Goal: Task Accomplishment & Management: Complete application form

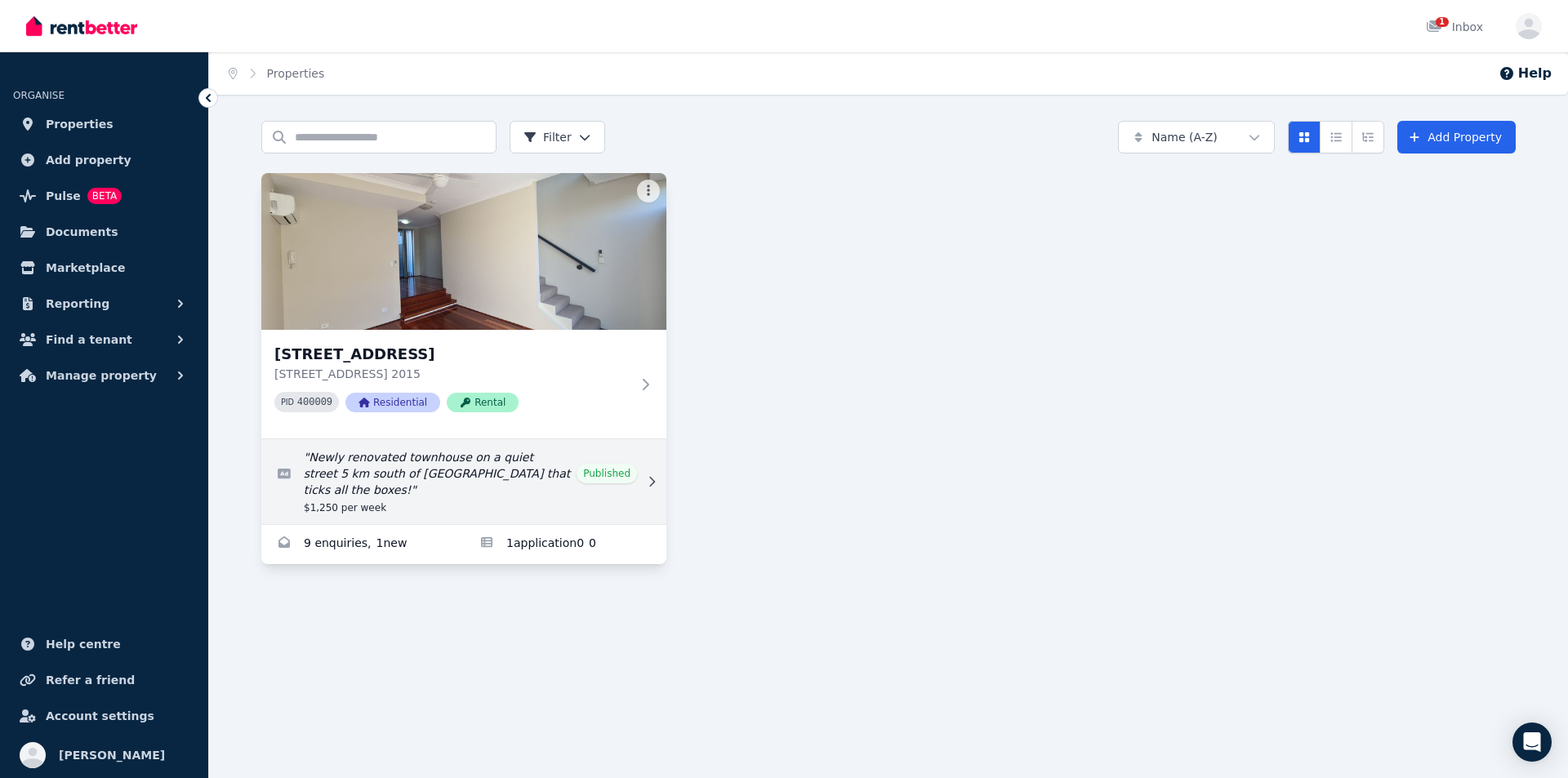
click at [390, 481] on link "Edit listing: Newly renovated townhouse on a quiet street 5 km south of Sydney …" at bounding box center [464, 482] width 405 height 85
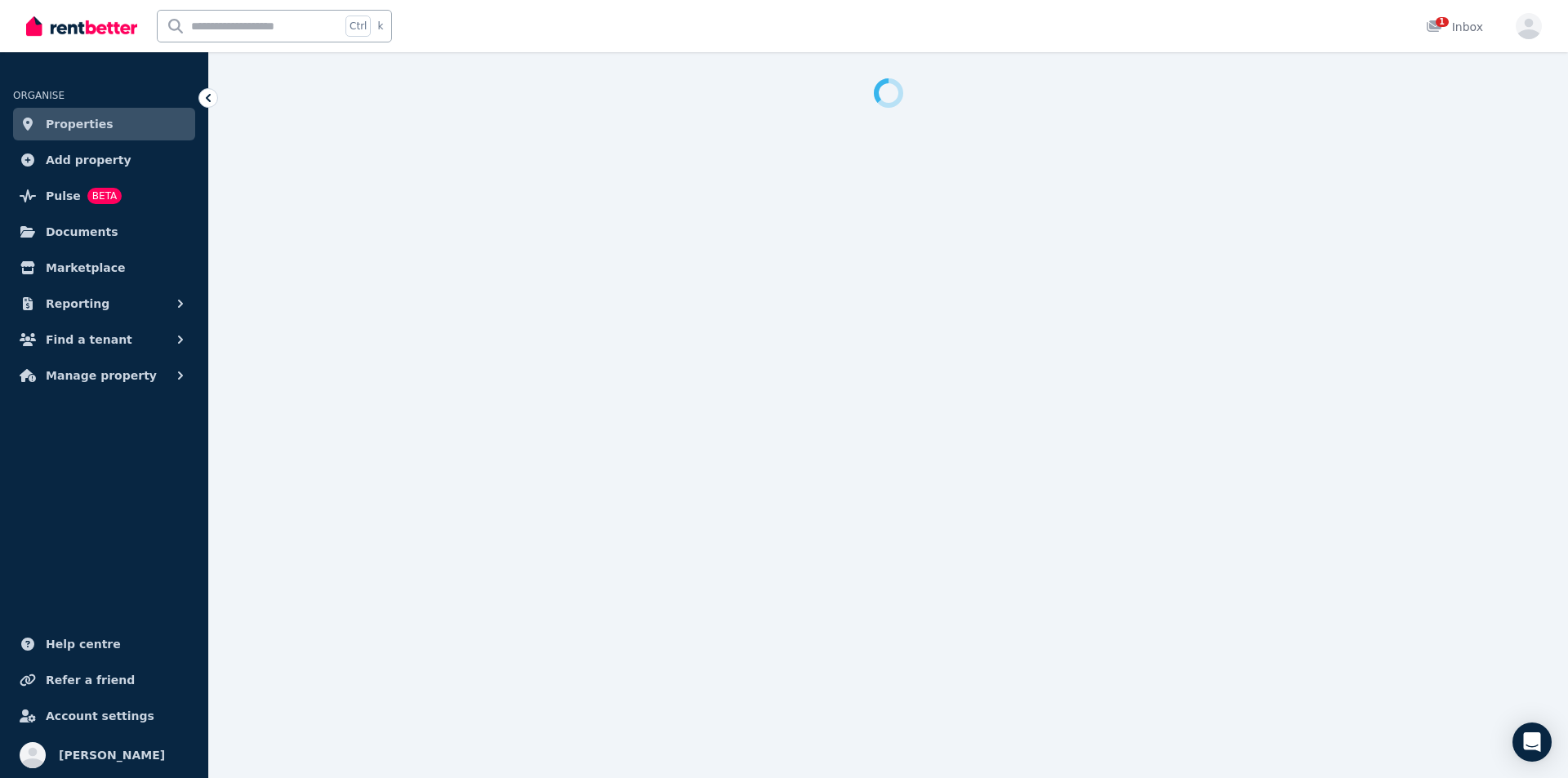
select select "**********"
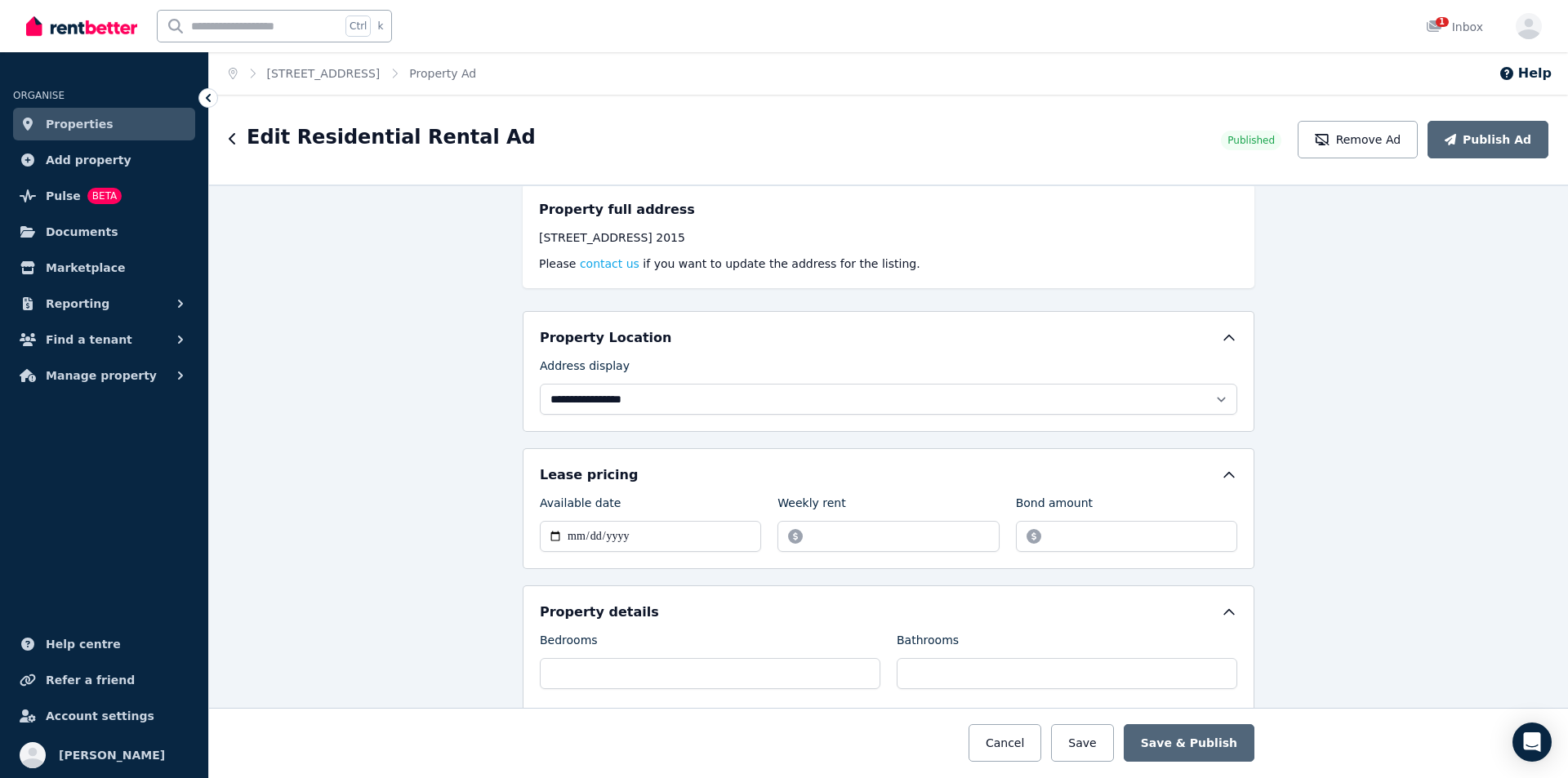
scroll to position [326, 0]
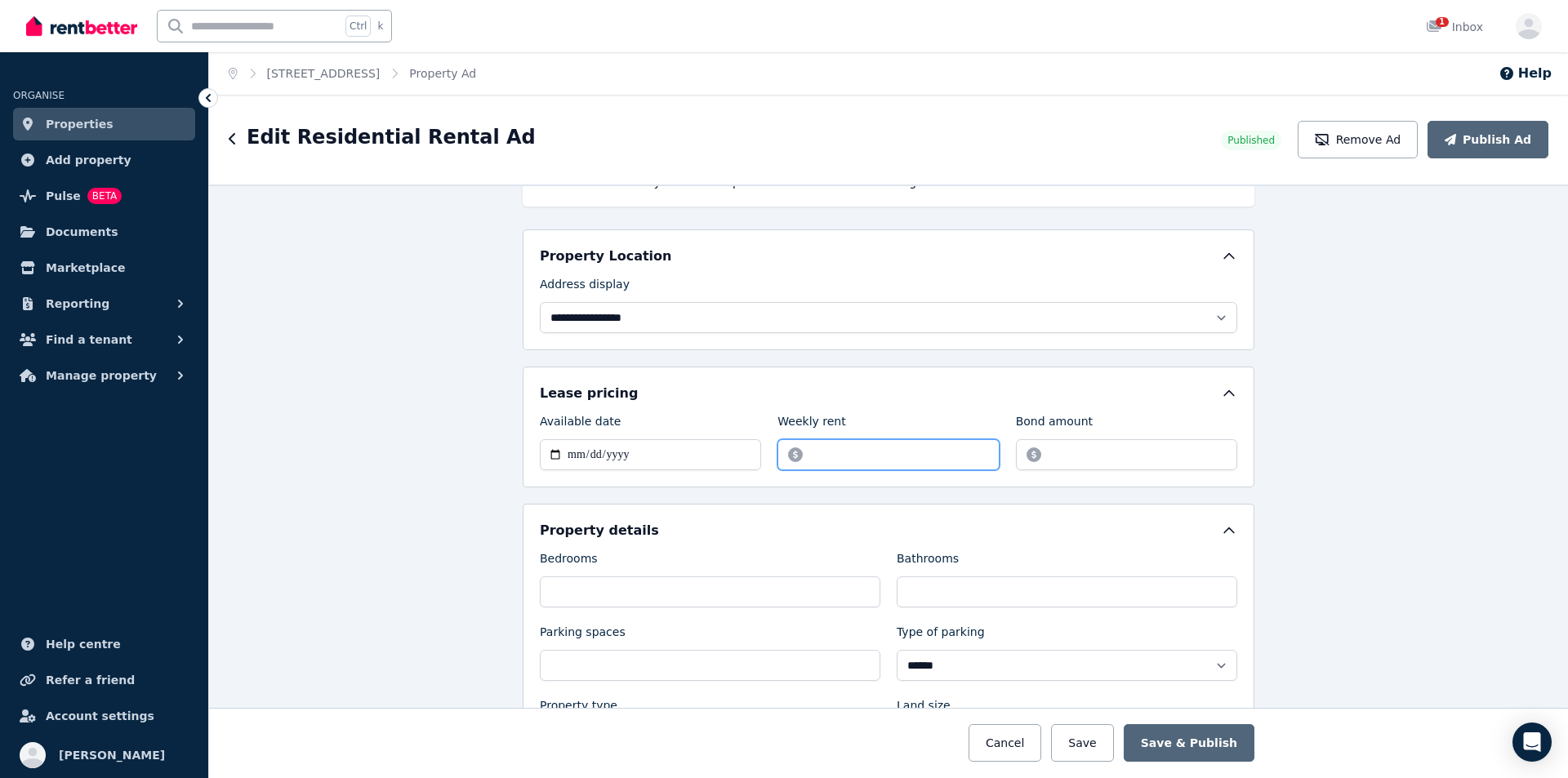
drag, startPoint x: 851, startPoint y: 454, endPoint x: 766, endPoint y: 459, distance: 85.1
click at [766, 459] on div "**********" at bounding box center [888, 441] width 697 height 57
type input "****"
click at [1053, 452] on input "*******" at bounding box center [1126, 455] width 221 height 31
click at [1128, 448] on input "*******" at bounding box center [1126, 455] width 221 height 31
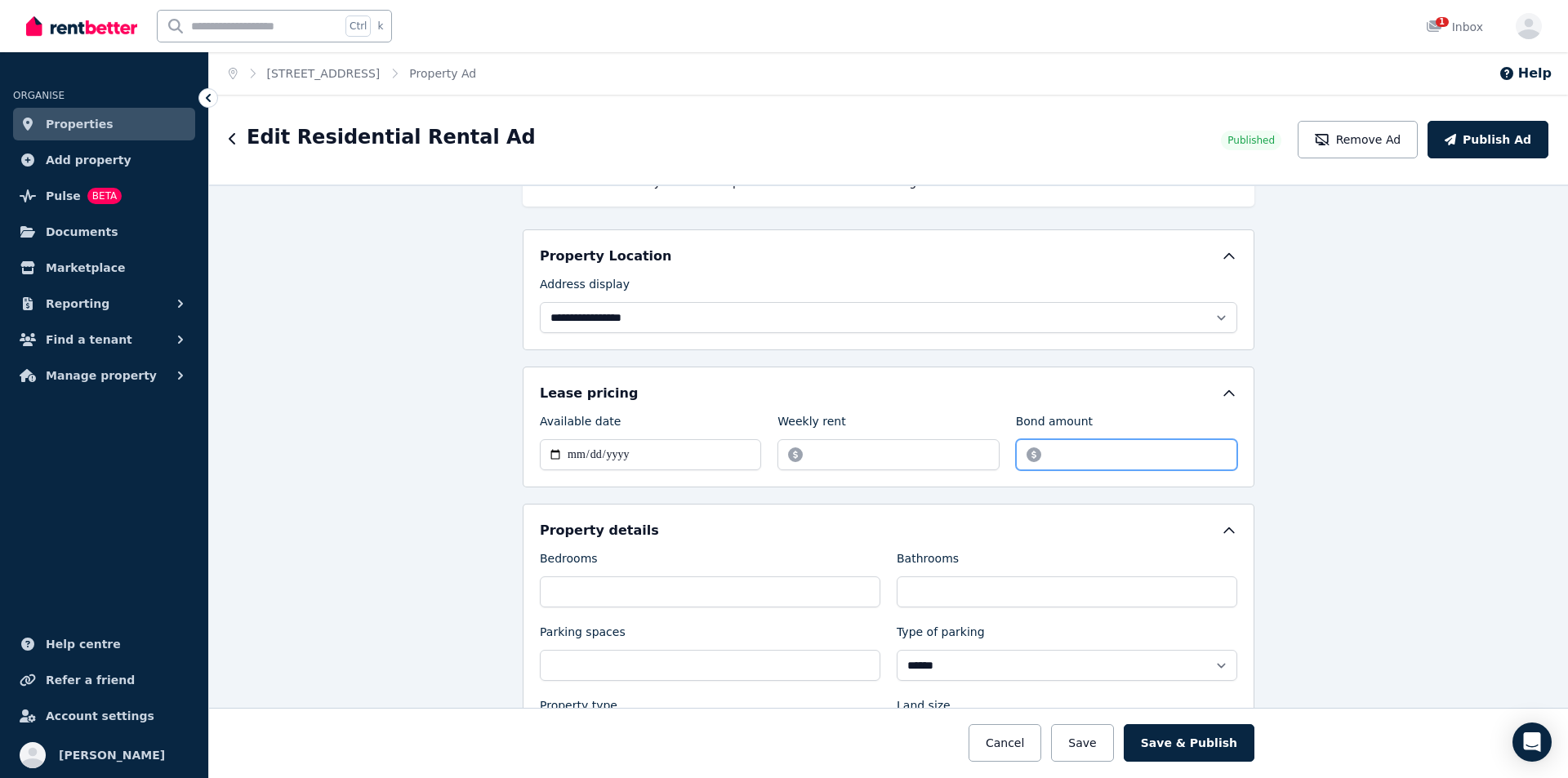
type input "*******"
click at [1289, 535] on div "**********" at bounding box center [888, 482] width 1359 height 594
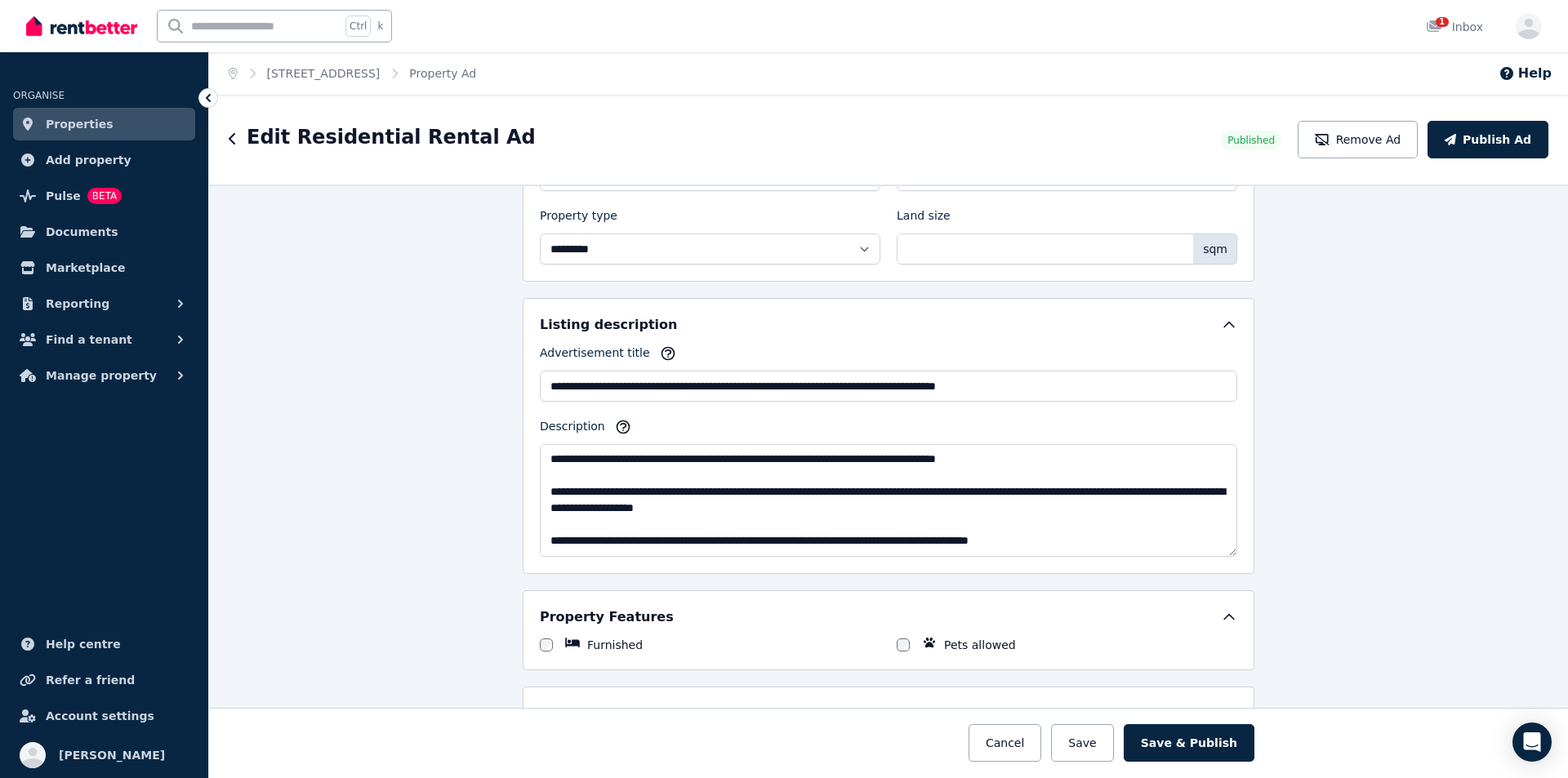
scroll to position [163, 0]
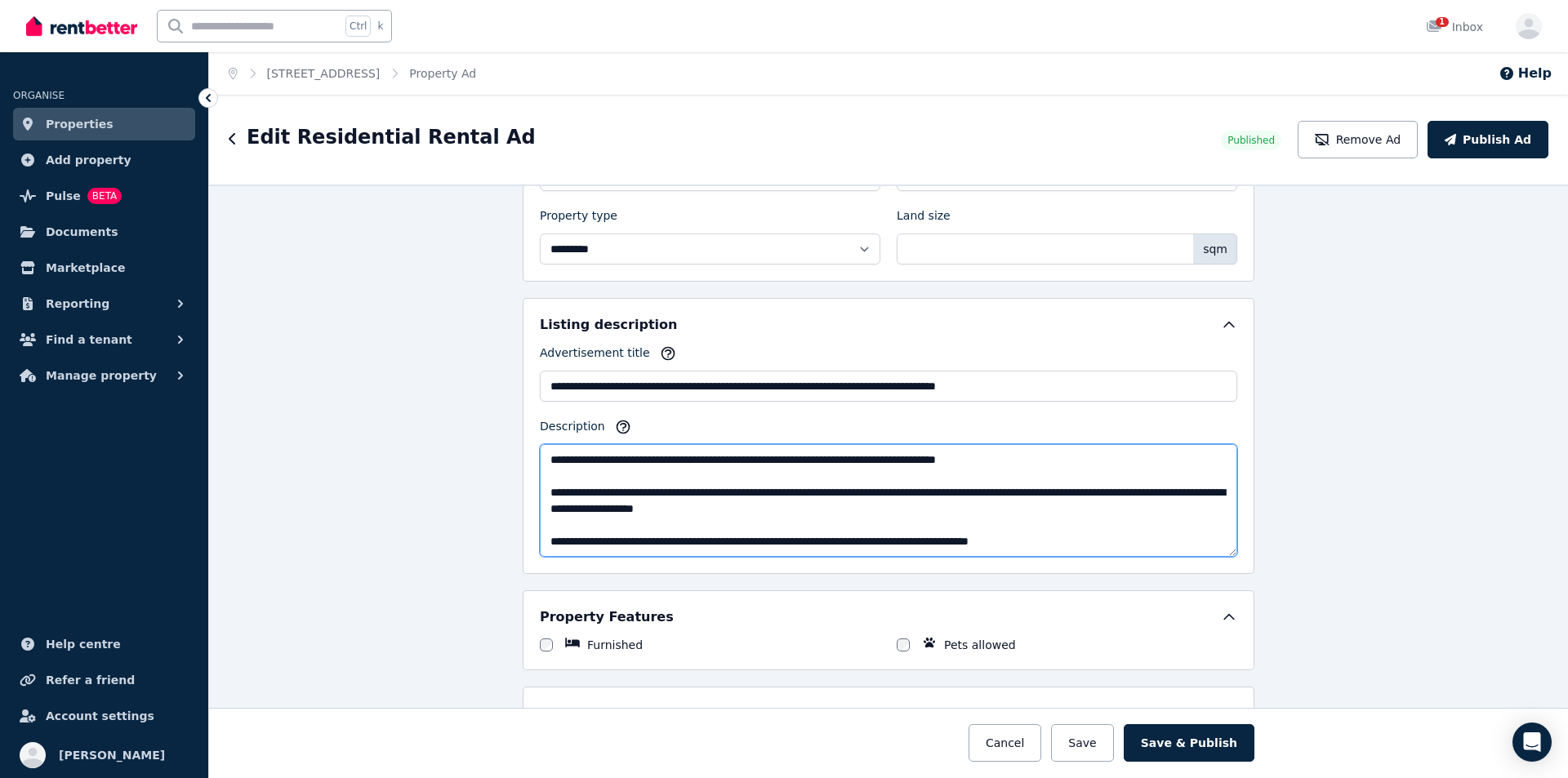
click at [540, 541] on textarea "Description" at bounding box center [888, 500] width 697 height 112
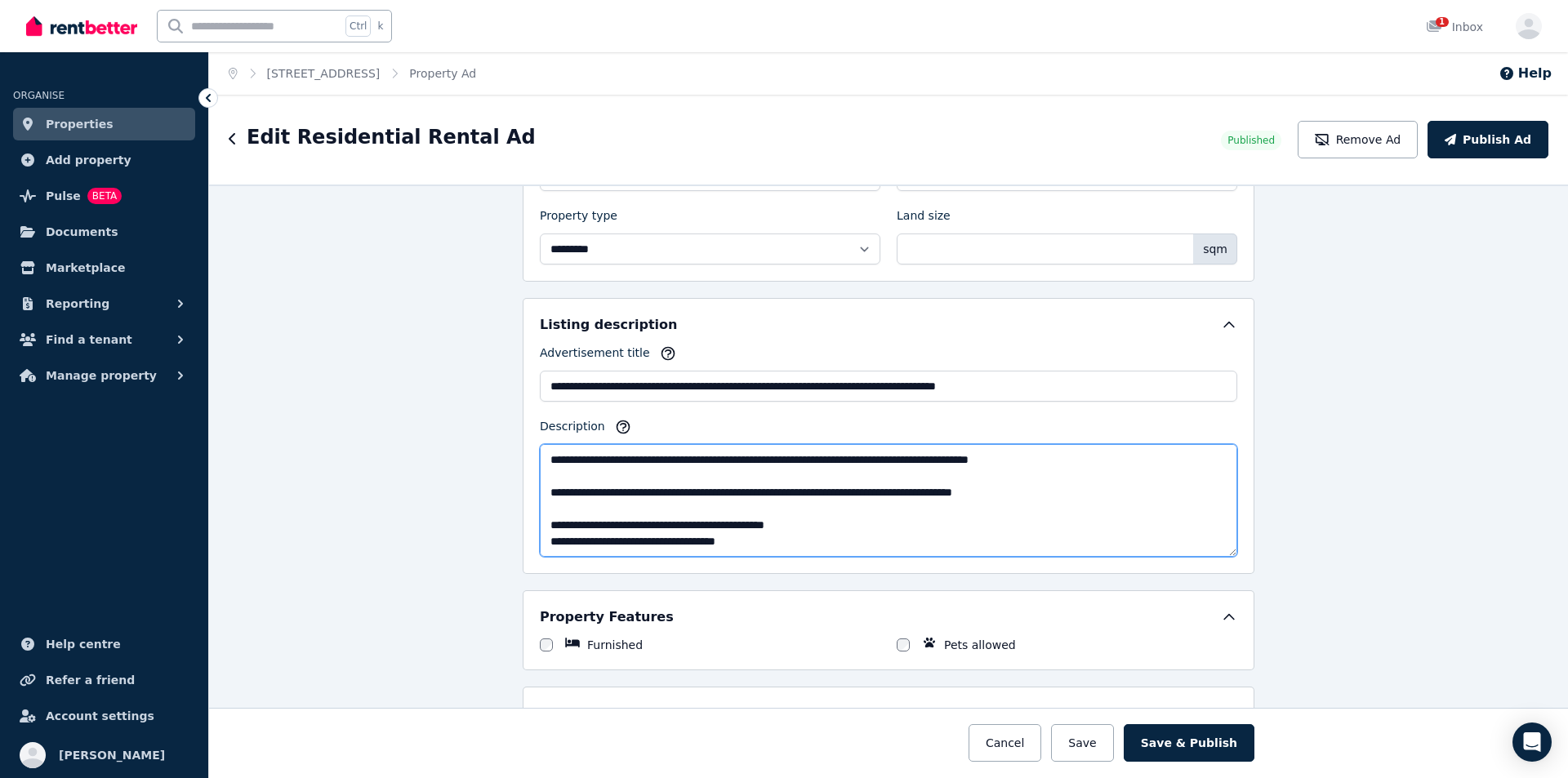
click at [544, 491] on textarea "Description" at bounding box center [888, 500] width 697 height 112
click at [653, 489] on textarea "Description" at bounding box center [888, 500] width 697 height 112
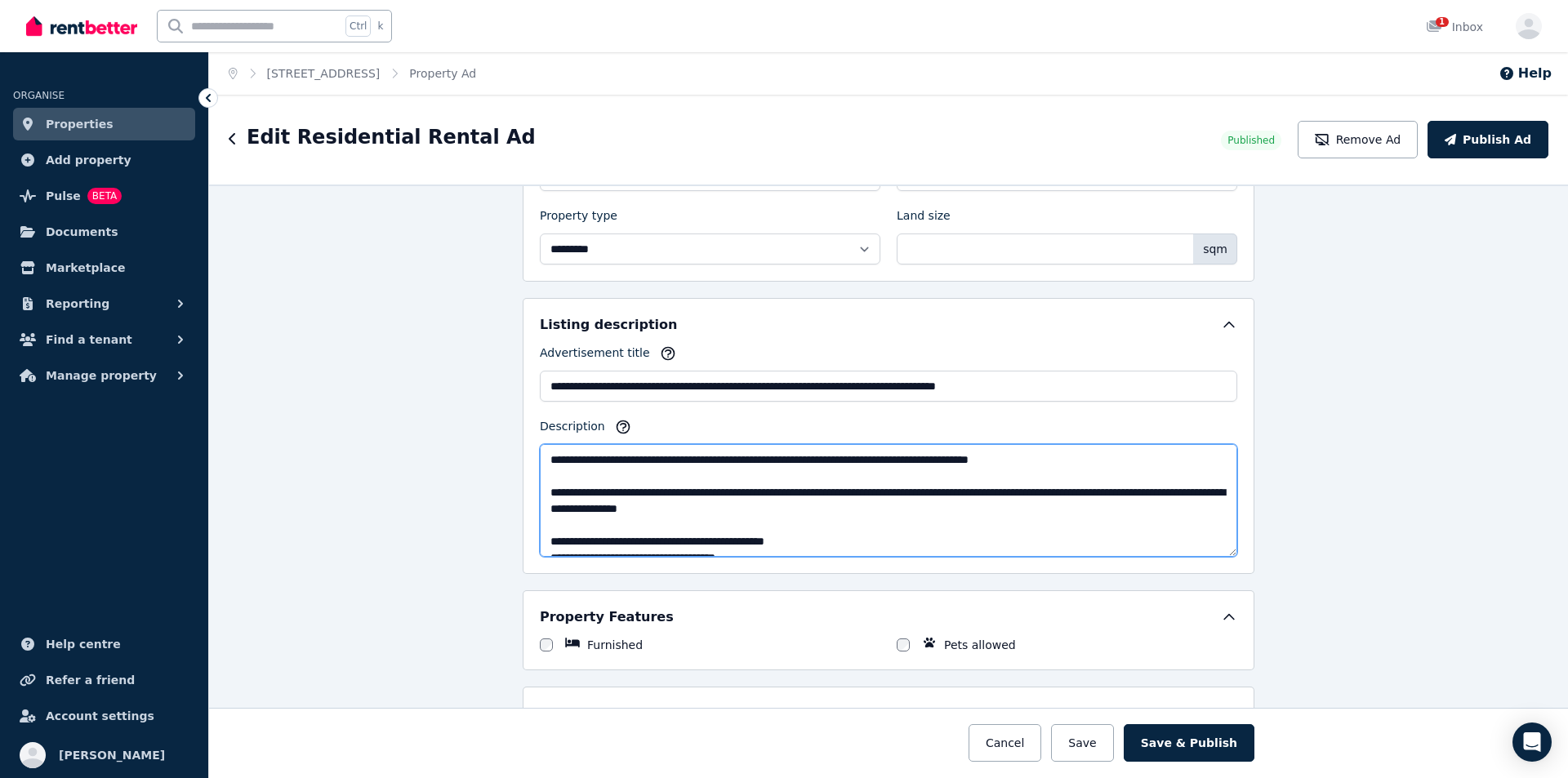
click at [545, 487] on textarea "Description" at bounding box center [888, 500] width 697 height 112
click at [657, 486] on textarea "Description" at bounding box center [888, 500] width 697 height 112
drag, startPoint x: 628, startPoint y: 490, endPoint x: 678, endPoint y: 489, distance: 50.0
click at [678, 489] on textarea "Description" at bounding box center [888, 500] width 697 height 112
click at [866, 490] on textarea "Description" at bounding box center [888, 500] width 697 height 112
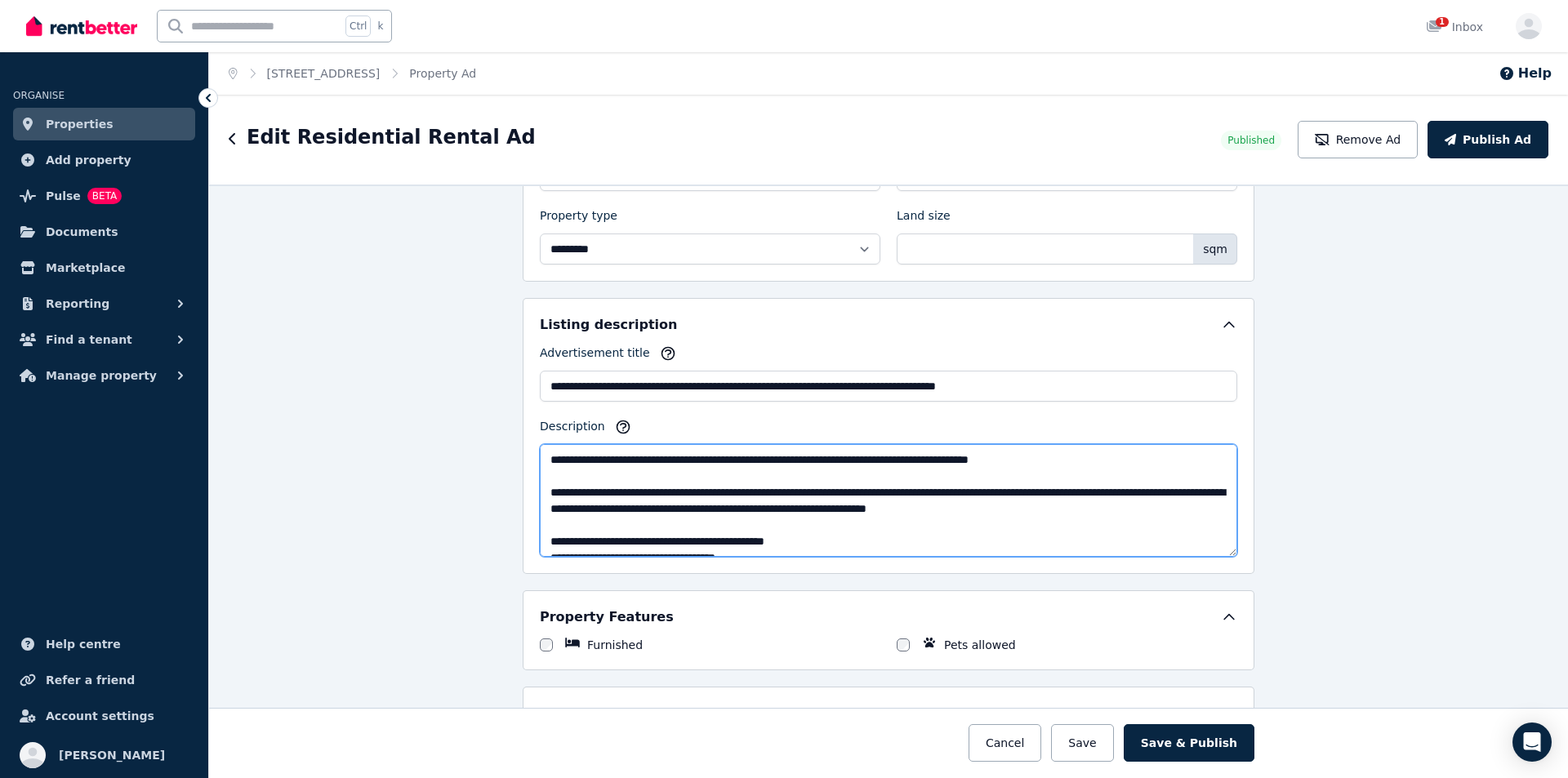
drag, startPoint x: 846, startPoint y: 490, endPoint x: 940, endPoint y: 492, distance: 94.0
click at [940, 492] on textarea "Description" at bounding box center [888, 500] width 697 height 112
drag, startPoint x: 982, startPoint y: 487, endPoint x: 1015, endPoint y: 489, distance: 33.1
click at [1015, 489] on textarea "Description" at bounding box center [888, 500] width 697 height 112
click at [923, 496] on textarea "Description" at bounding box center [888, 500] width 697 height 112
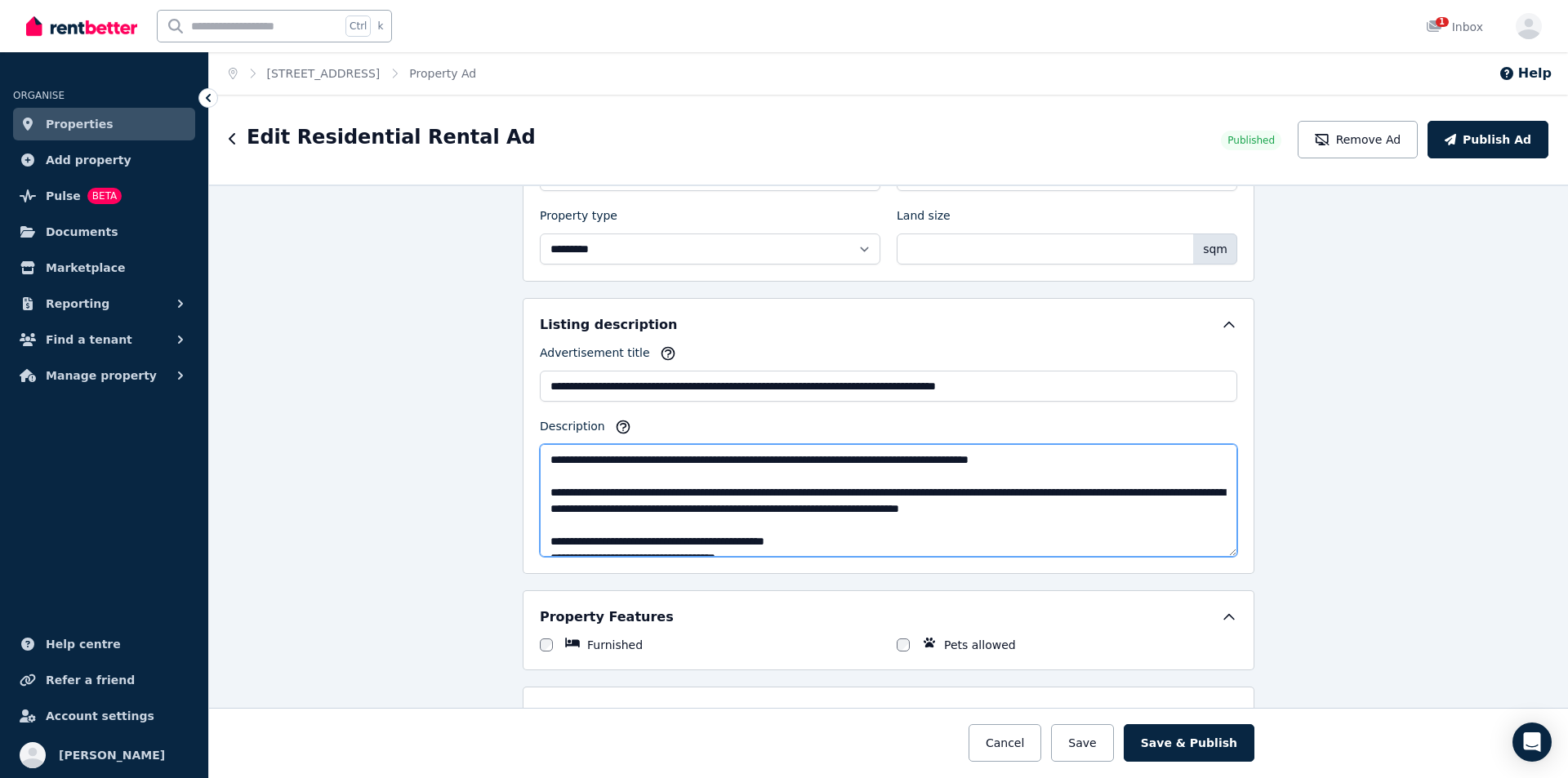
click at [1043, 493] on textarea "Description" at bounding box center [888, 500] width 697 height 112
click at [664, 513] on textarea "Description" at bounding box center [888, 500] width 697 height 112
drag, startPoint x: 666, startPoint y: 513, endPoint x: 670, endPoint y: 526, distance: 13.6
click at [666, 513] on textarea "Description" at bounding box center [888, 500] width 697 height 112
click at [721, 531] on textarea "Description" at bounding box center [888, 500] width 697 height 112
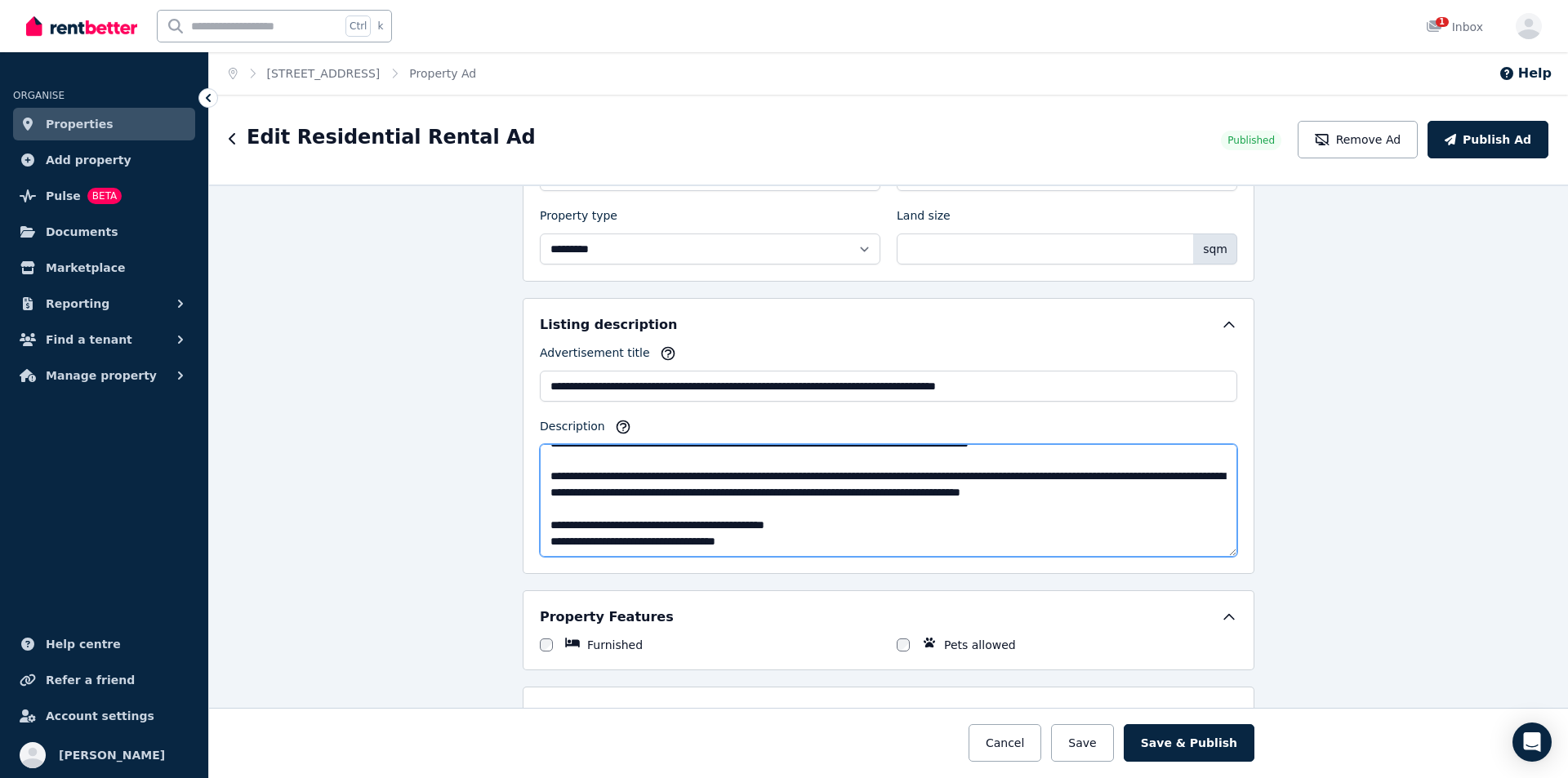
scroll to position [980, 0]
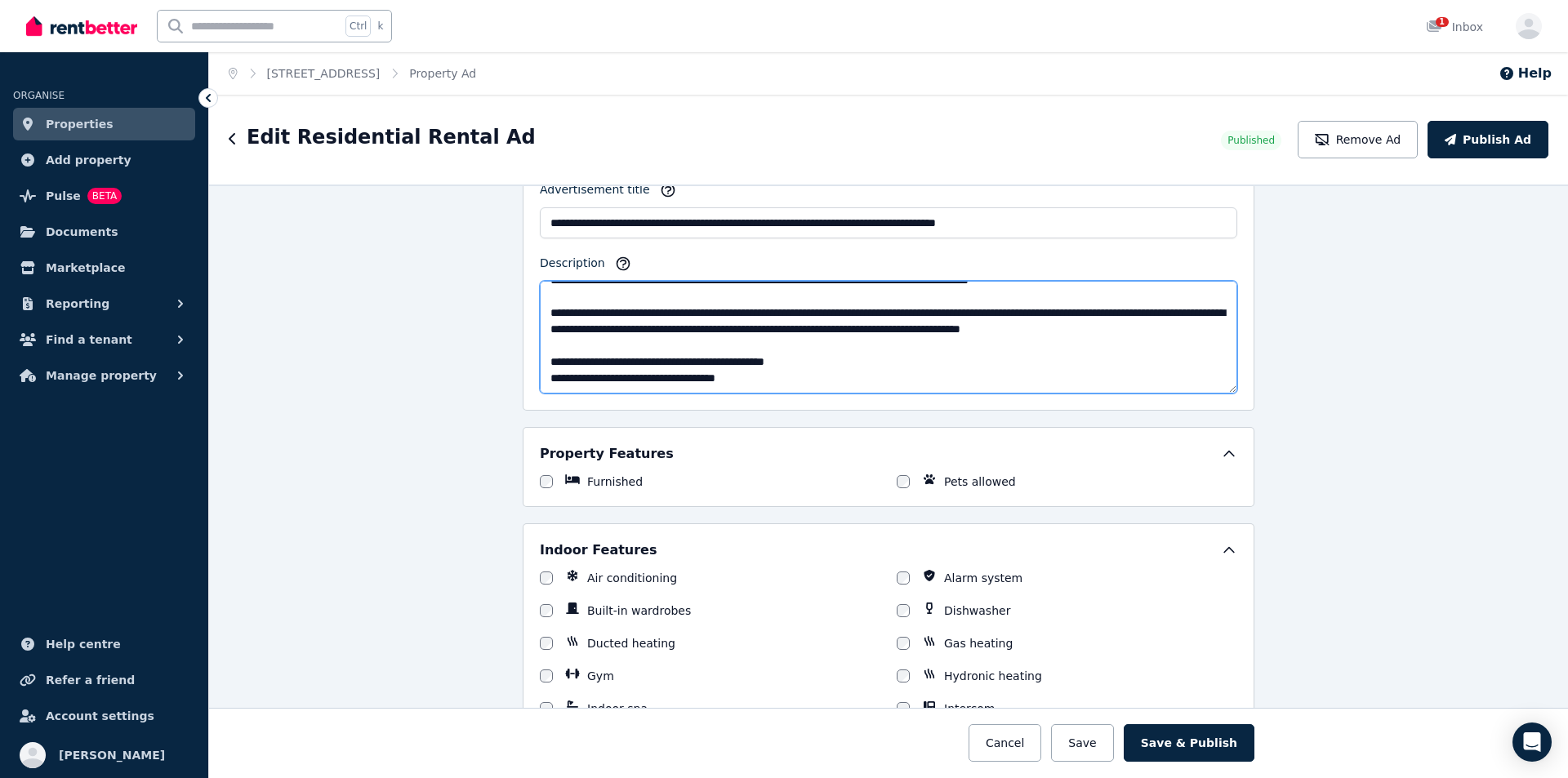
click at [582, 297] on textarea "Description" at bounding box center [888, 336] width 697 height 112
click at [651, 294] on textarea "Description" at bounding box center [888, 336] width 697 height 112
click at [739, 335] on textarea "Description" at bounding box center [888, 336] width 697 height 112
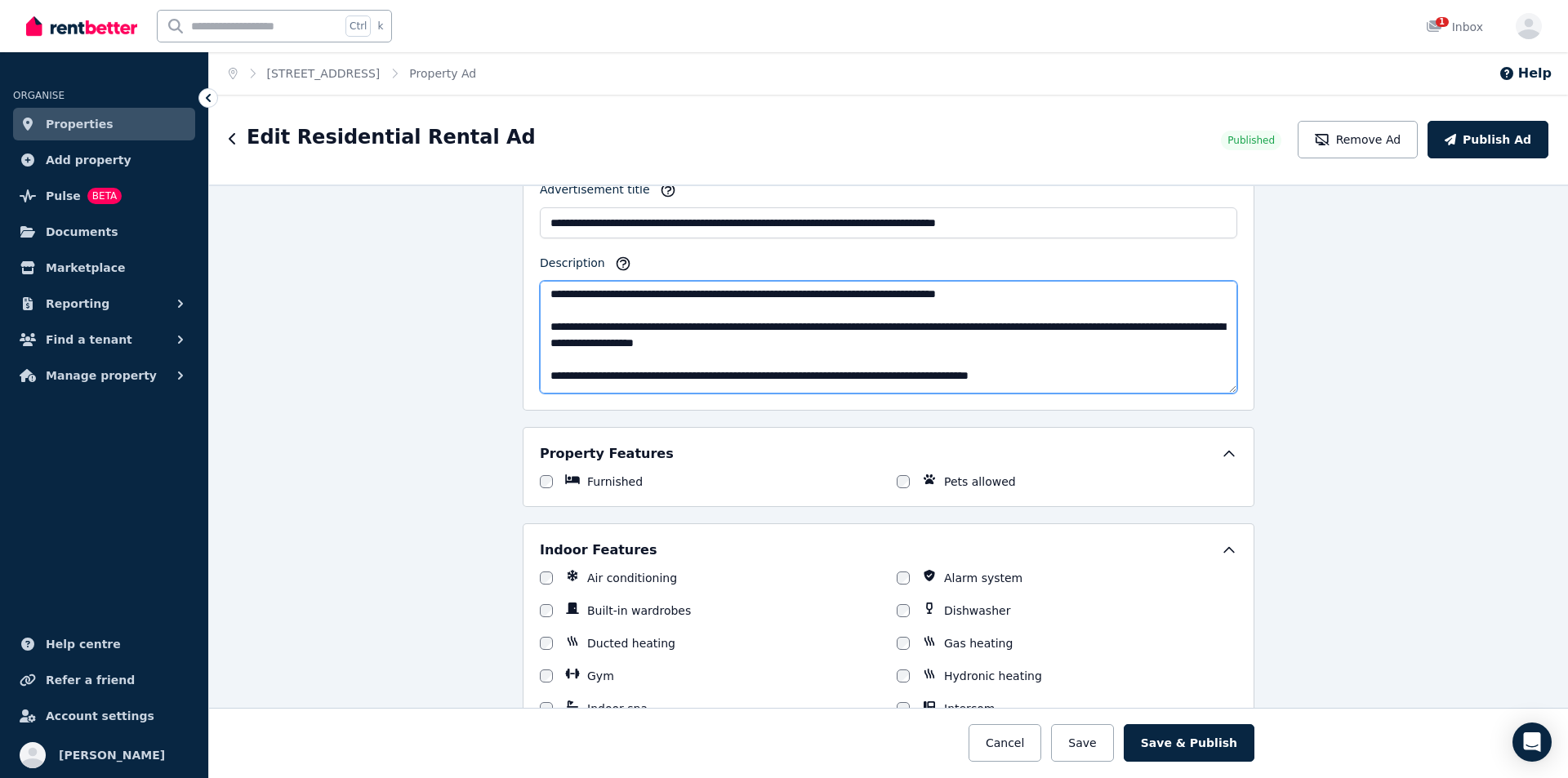
drag, startPoint x: 546, startPoint y: 297, endPoint x: 848, endPoint y: 344, distance: 305.6
click at [848, 344] on textarea "Description" at bounding box center [888, 336] width 697 height 112
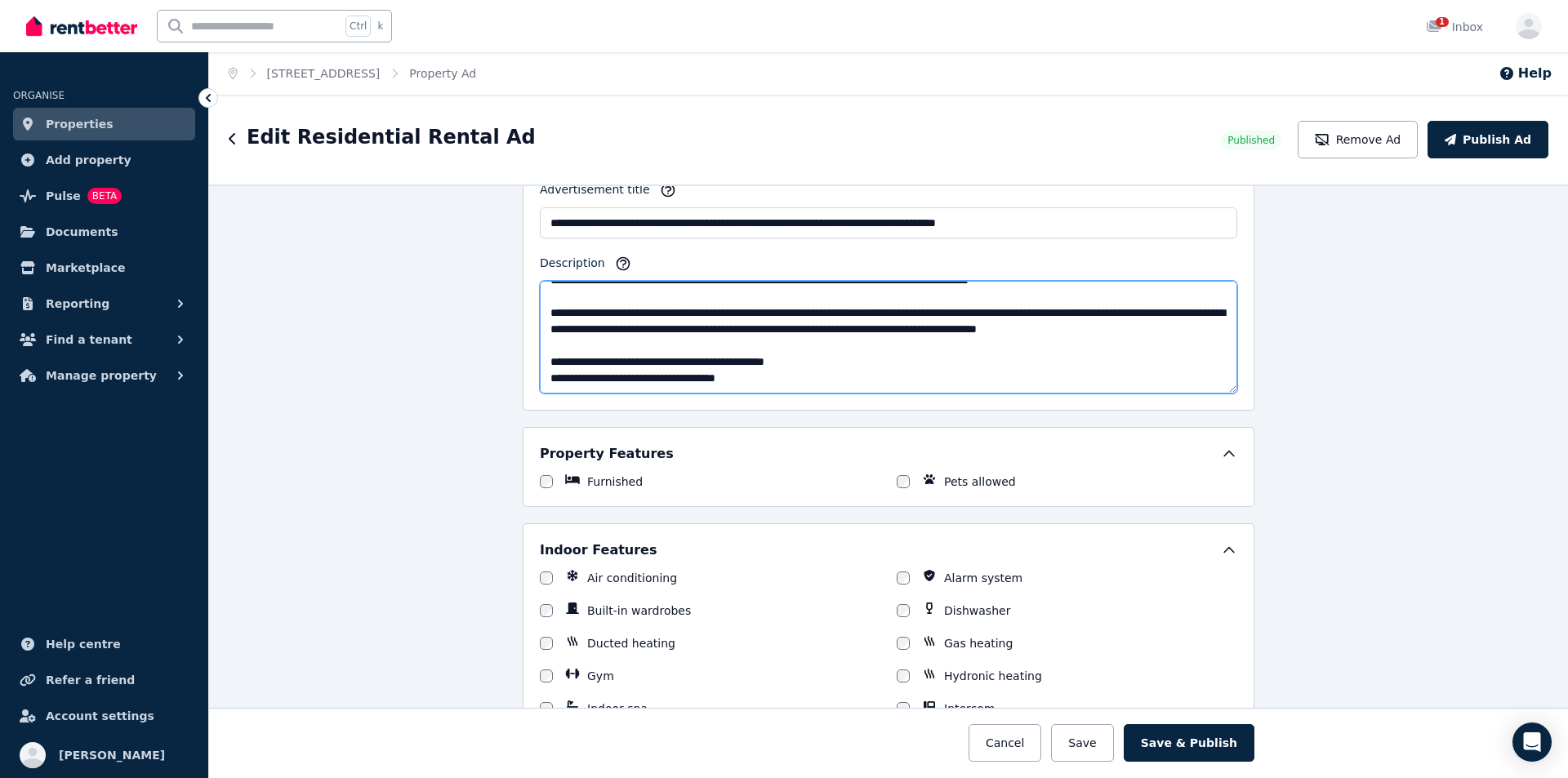
scroll to position [278, 0]
click at [865, 340] on textarea "Description" at bounding box center [888, 336] width 697 height 112
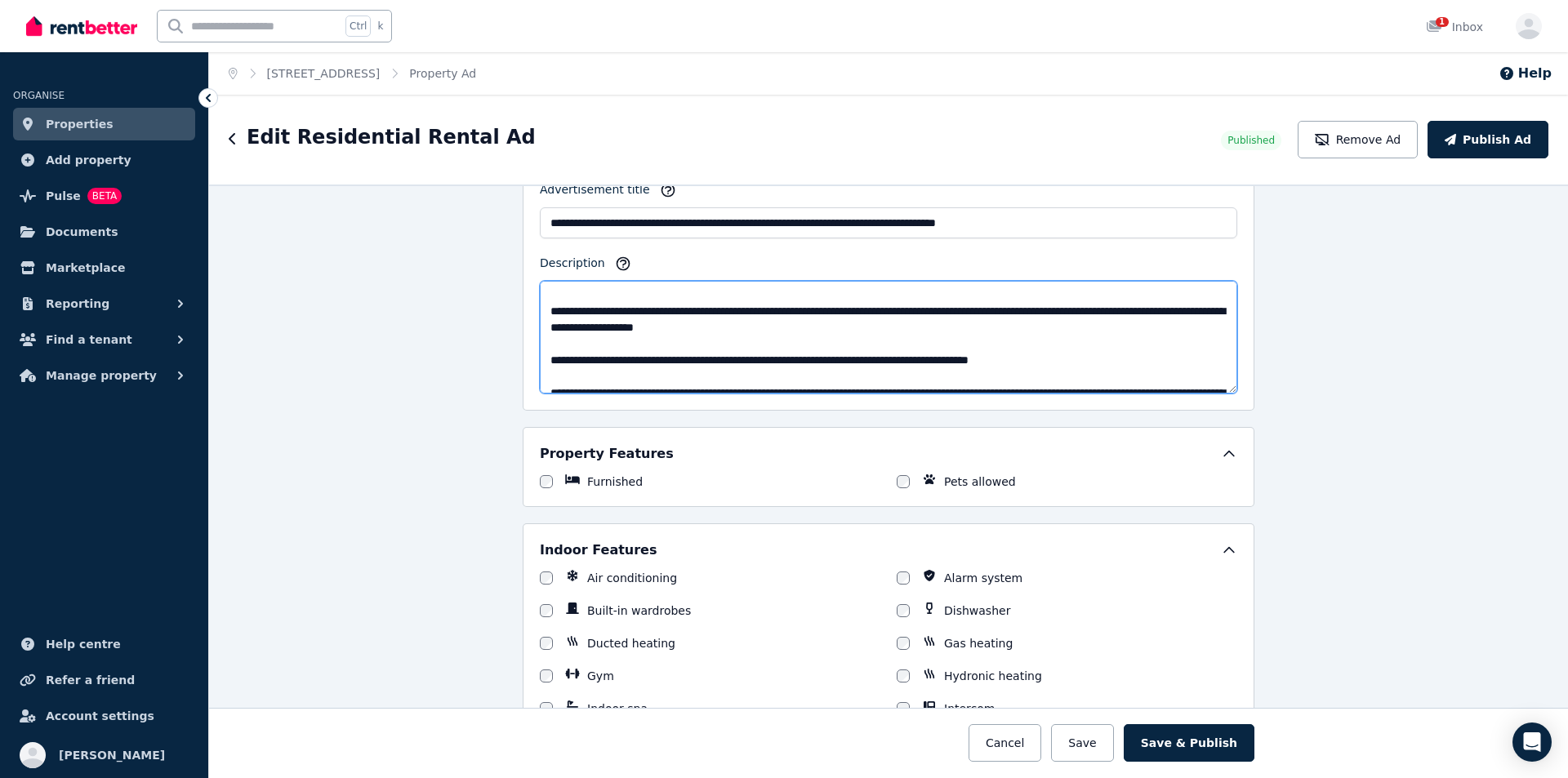
drag, startPoint x: 544, startPoint y: 298, endPoint x: 852, endPoint y: 344, distance: 311.4
click at [852, 344] on textarea "Description" at bounding box center [888, 336] width 697 height 112
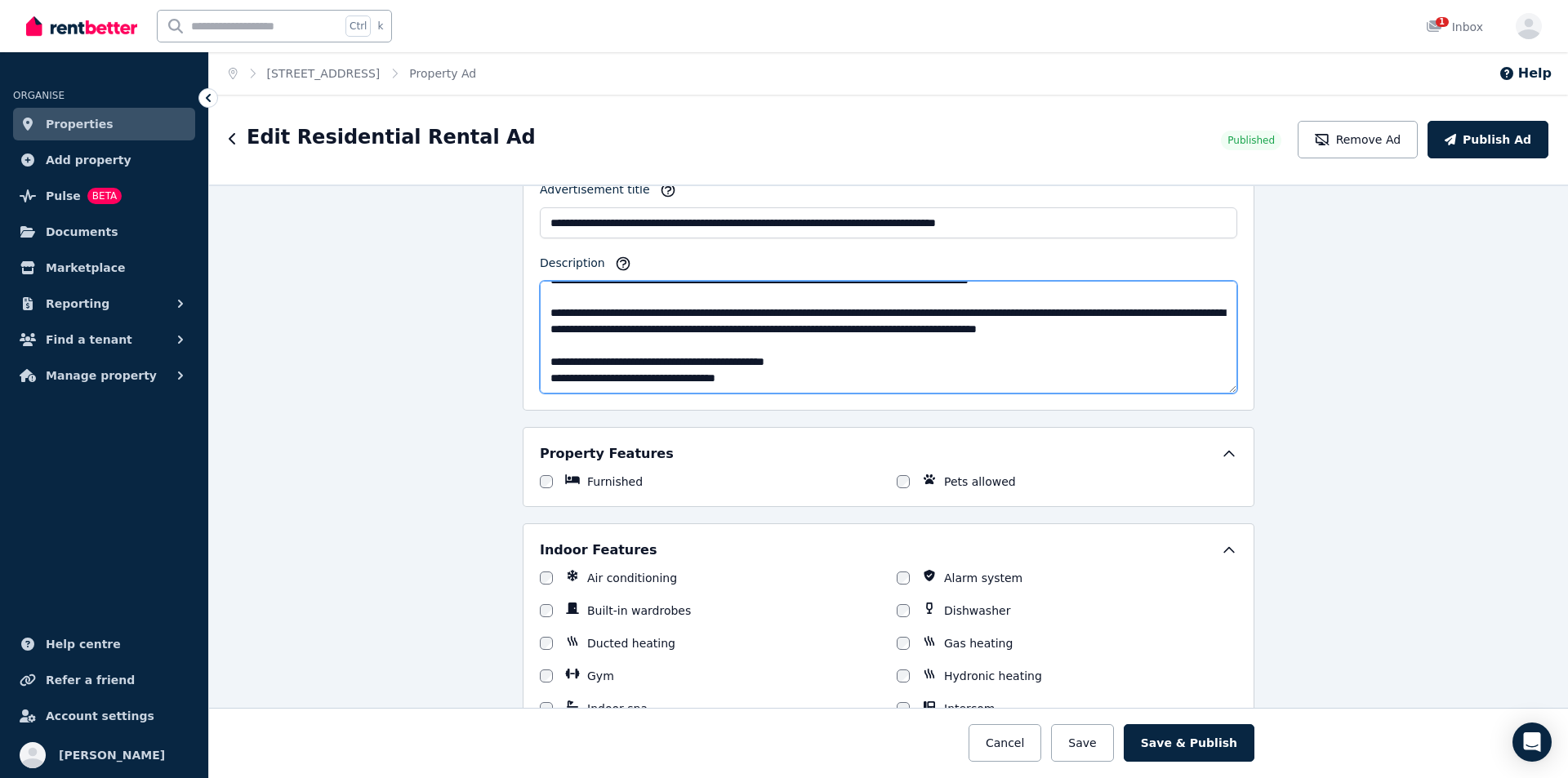
click at [846, 319] on textarea "Description" at bounding box center [888, 336] width 697 height 112
click at [856, 295] on textarea "Description" at bounding box center [888, 336] width 697 height 112
drag, startPoint x: 859, startPoint y: 296, endPoint x: 545, endPoint y: 314, distance: 314.5
click at [545, 314] on textarea "Description" at bounding box center [888, 336] width 697 height 112
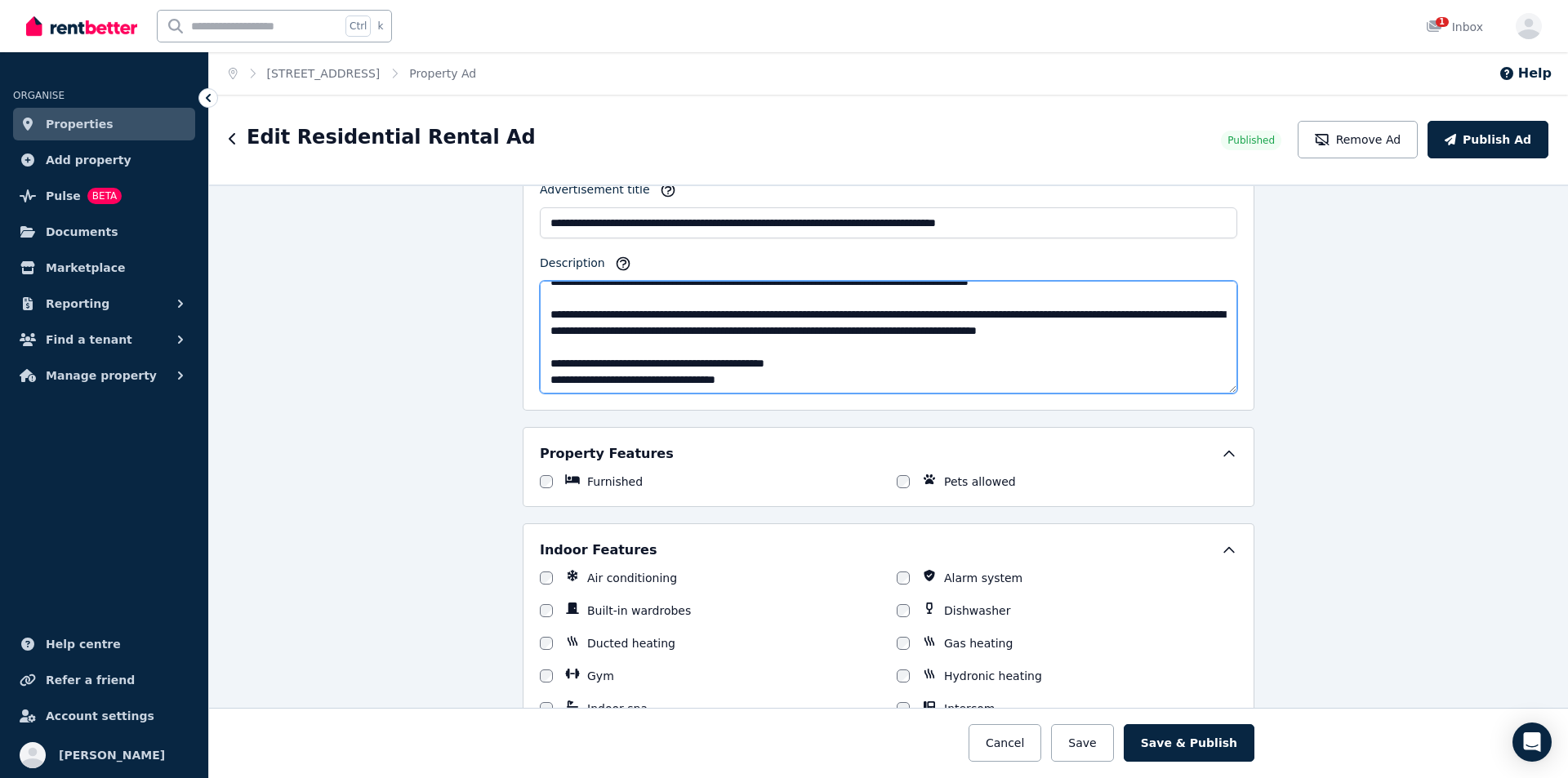
paste textarea
click at [774, 315] on textarea "Description" at bounding box center [888, 336] width 697 height 112
click at [589, 330] on textarea "Description" at bounding box center [888, 336] width 697 height 112
click at [662, 342] on textarea "Description" at bounding box center [888, 336] width 697 height 112
drag, startPoint x: 620, startPoint y: 329, endPoint x: 606, endPoint y: 328, distance: 14.0
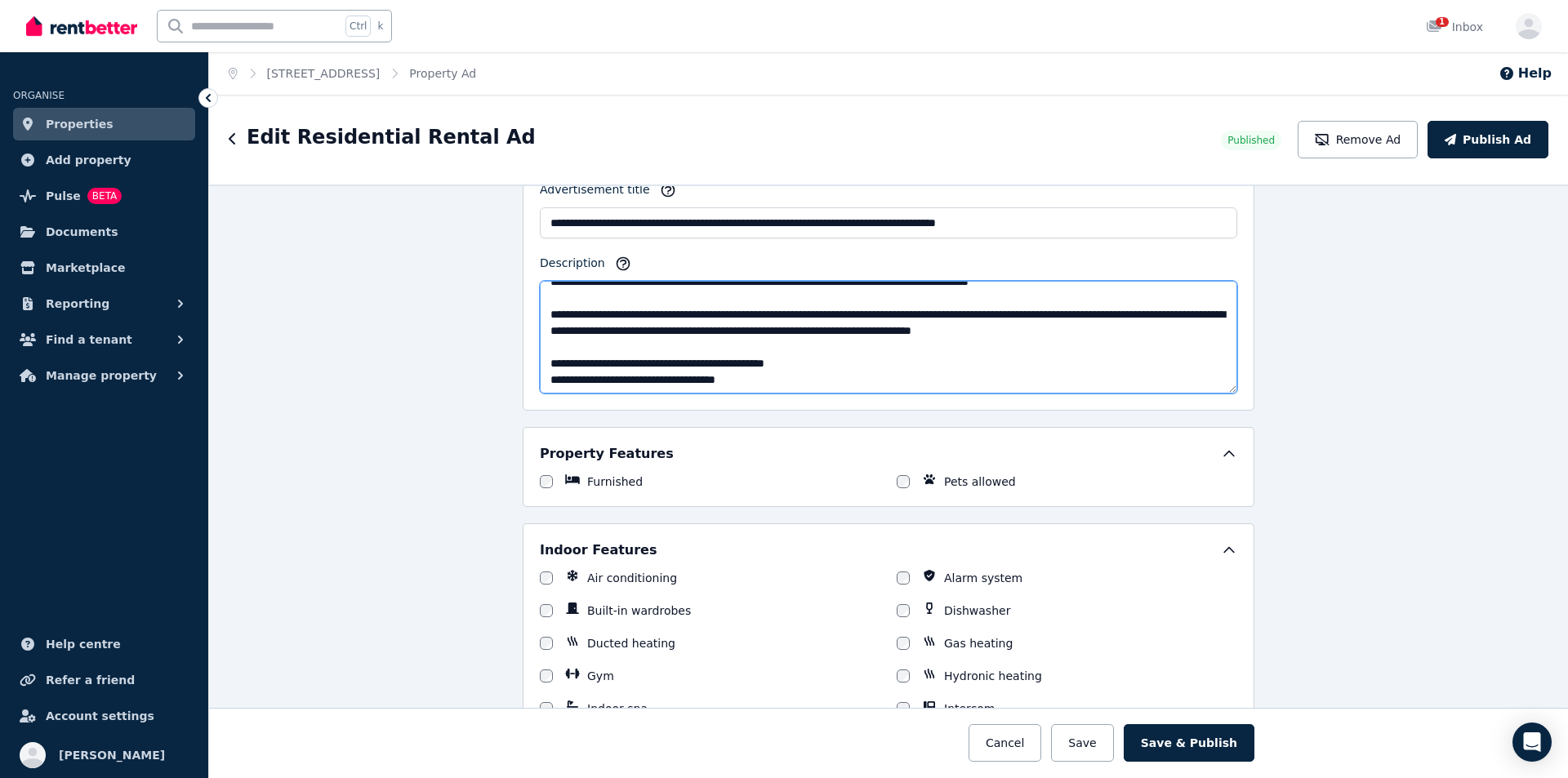
click at [606, 328] on textarea "Description" at bounding box center [888, 336] width 697 height 112
click at [815, 358] on textarea "Description" at bounding box center [888, 336] width 697 height 112
click at [662, 328] on textarea "Description" at bounding box center [888, 336] width 697 height 112
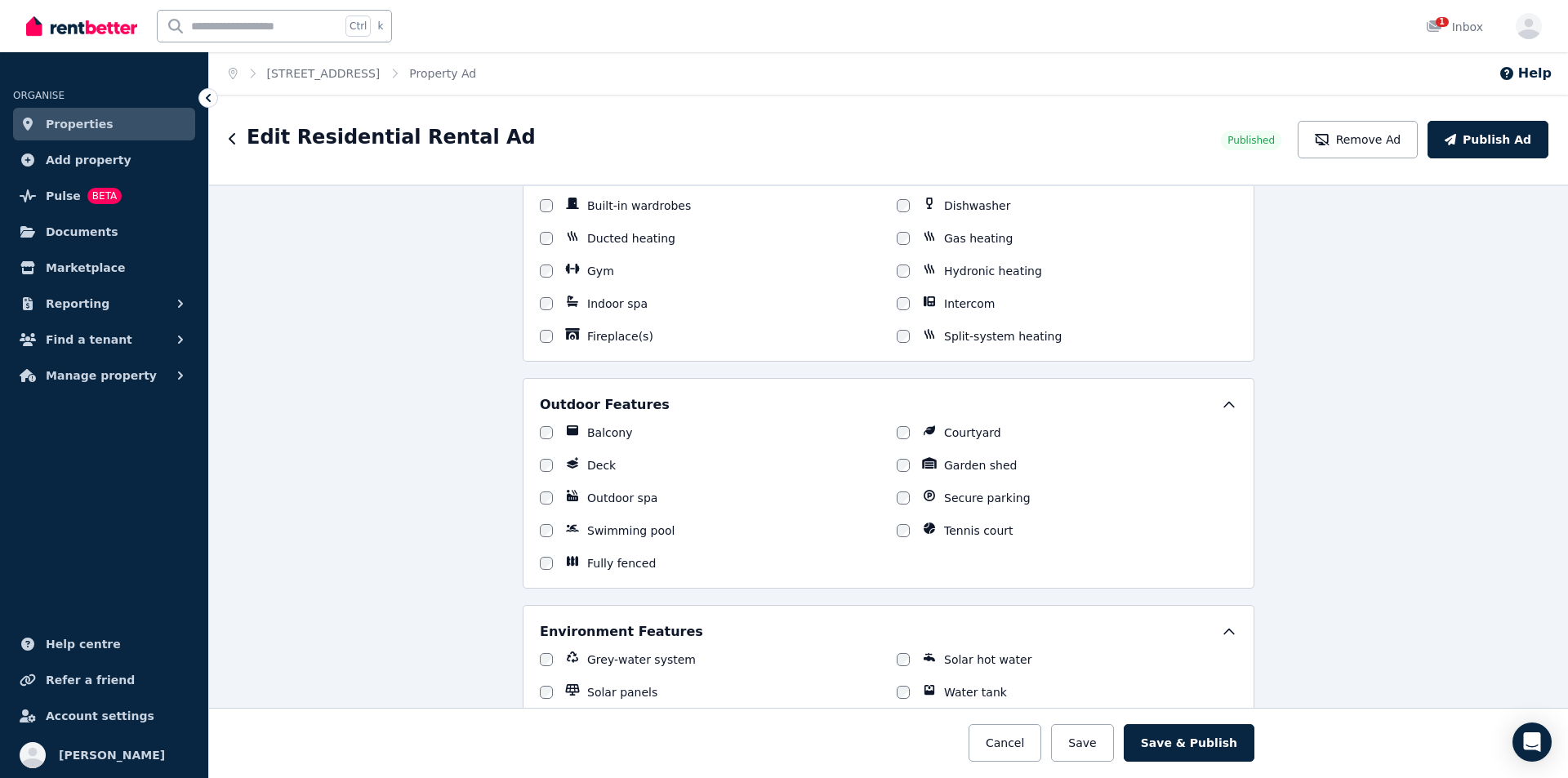
scroll to position [1389, 0]
type textarea "**********"
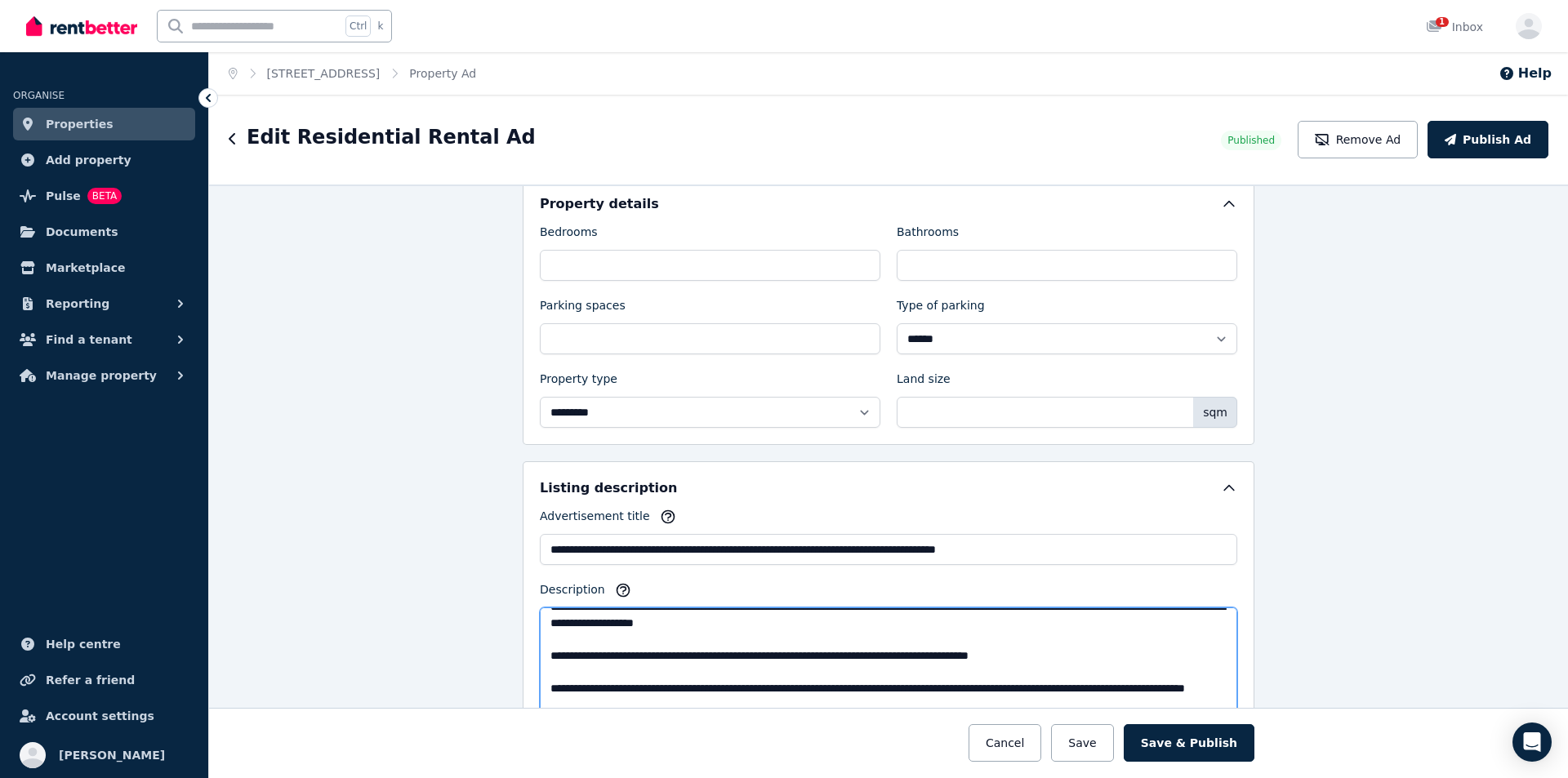
scroll to position [294, 0]
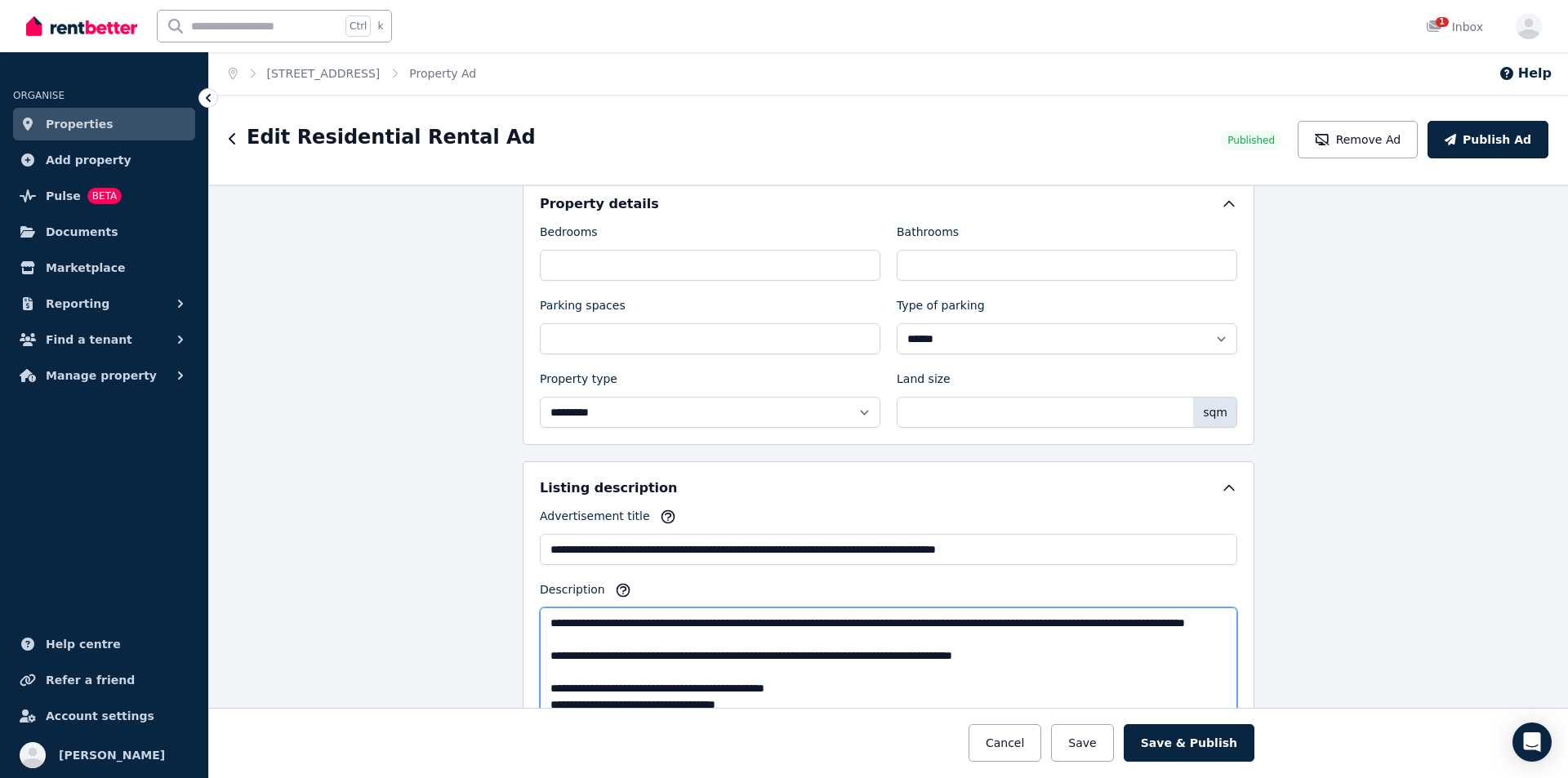
click at [712, 630] on textarea "Description" at bounding box center [888, 664] width 697 height 112
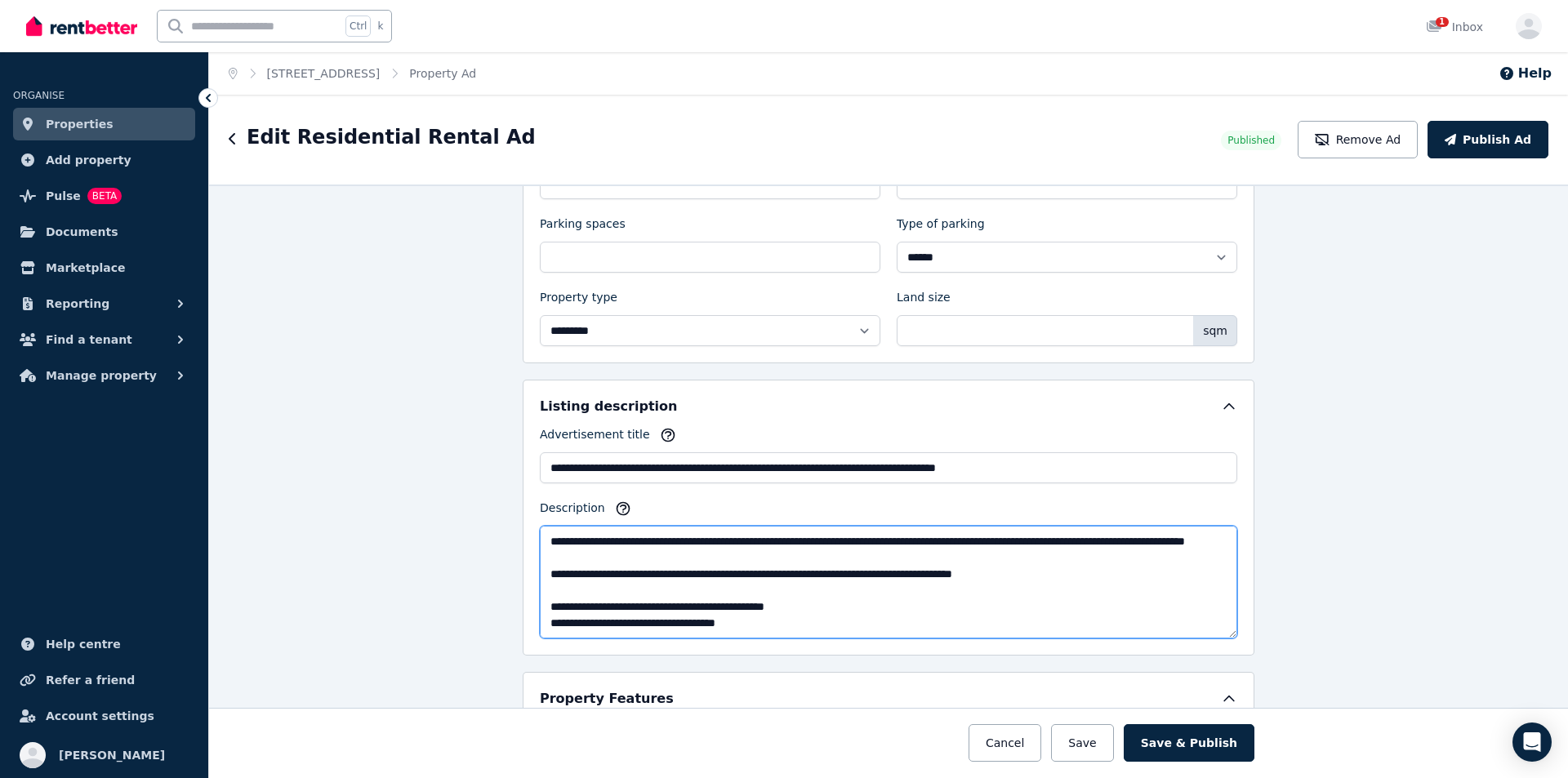
drag, startPoint x: 541, startPoint y: 537, endPoint x: 774, endPoint y: 632, distance: 251.6
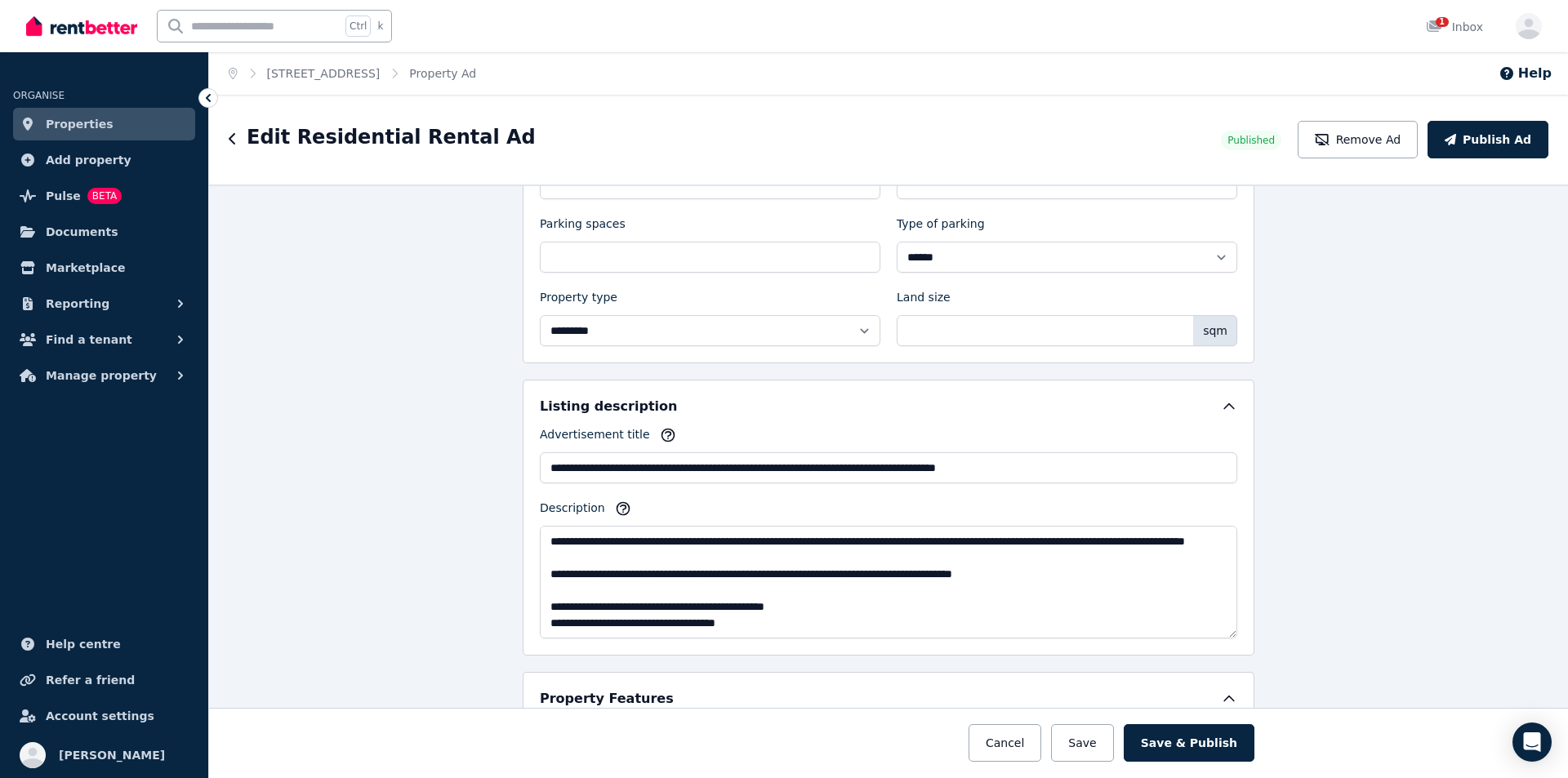
click at [1091, 437] on div "Advertisement title" at bounding box center [888, 438] width 697 height 23
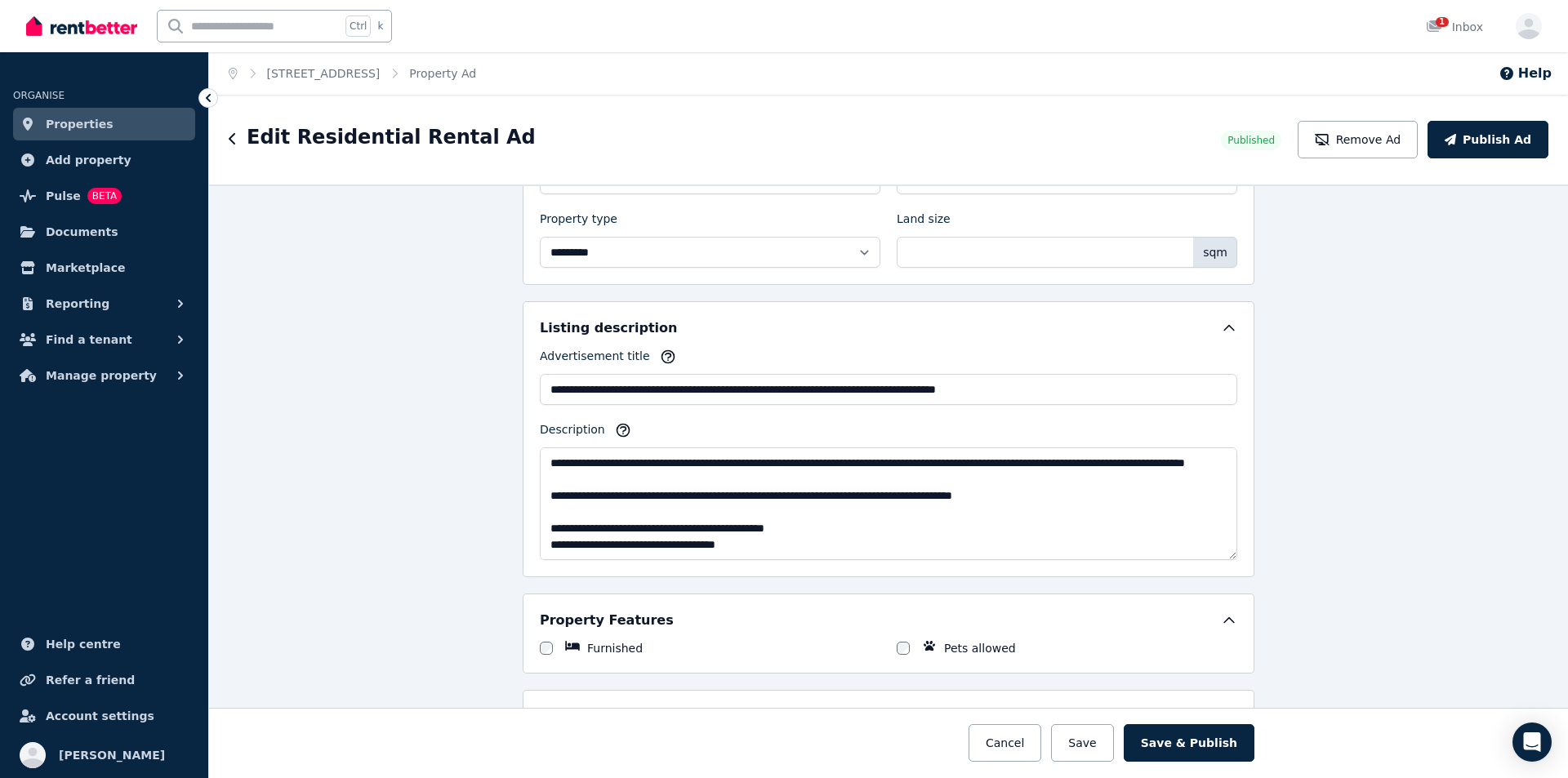
scroll to position [817, 0]
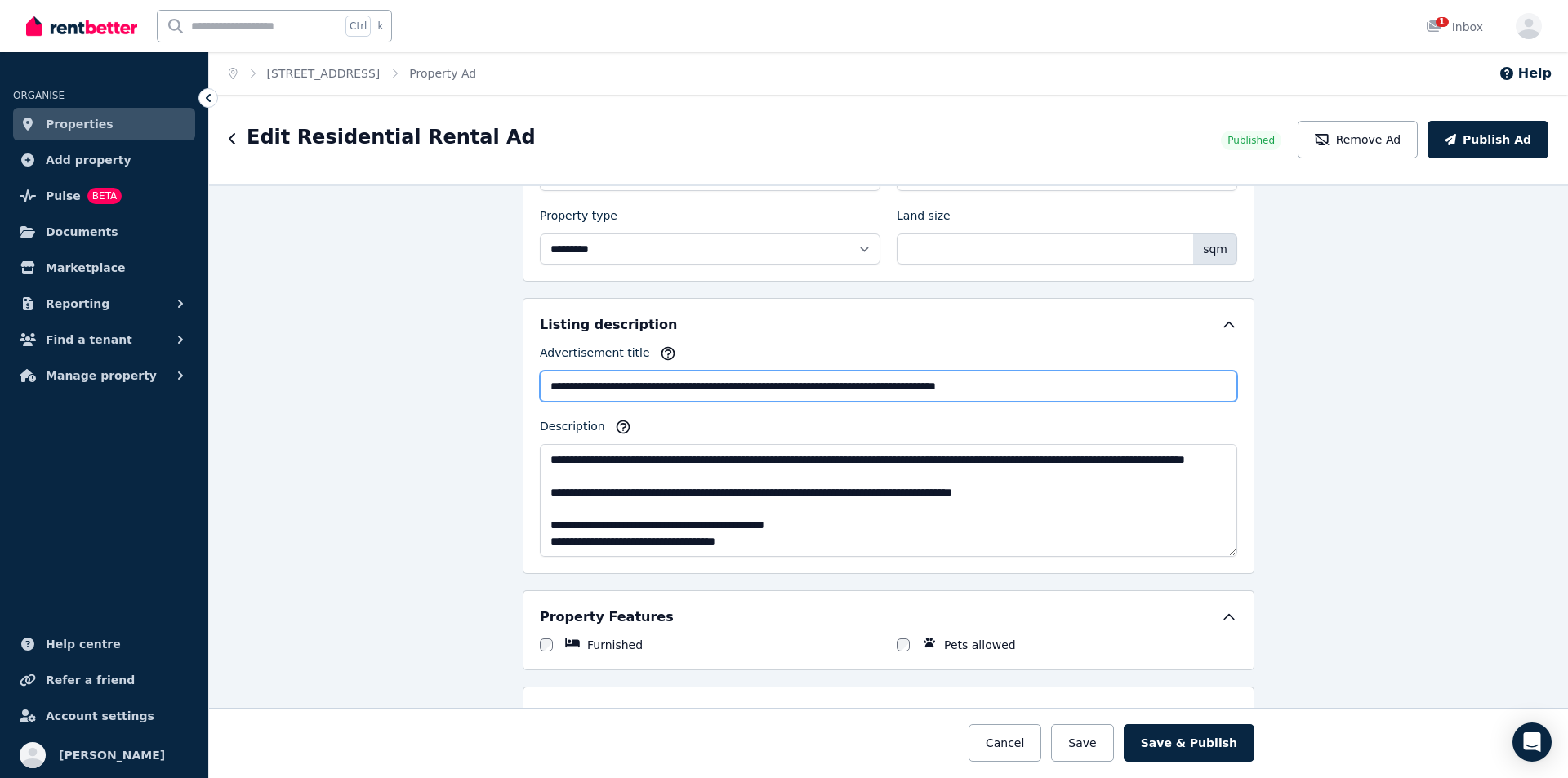
drag, startPoint x: 545, startPoint y: 390, endPoint x: 1036, endPoint y: 398, distance: 491.1
click at [1036, 398] on input "**********" at bounding box center [888, 386] width 697 height 31
click at [1037, 381] on input "**********" at bounding box center [888, 386] width 697 height 31
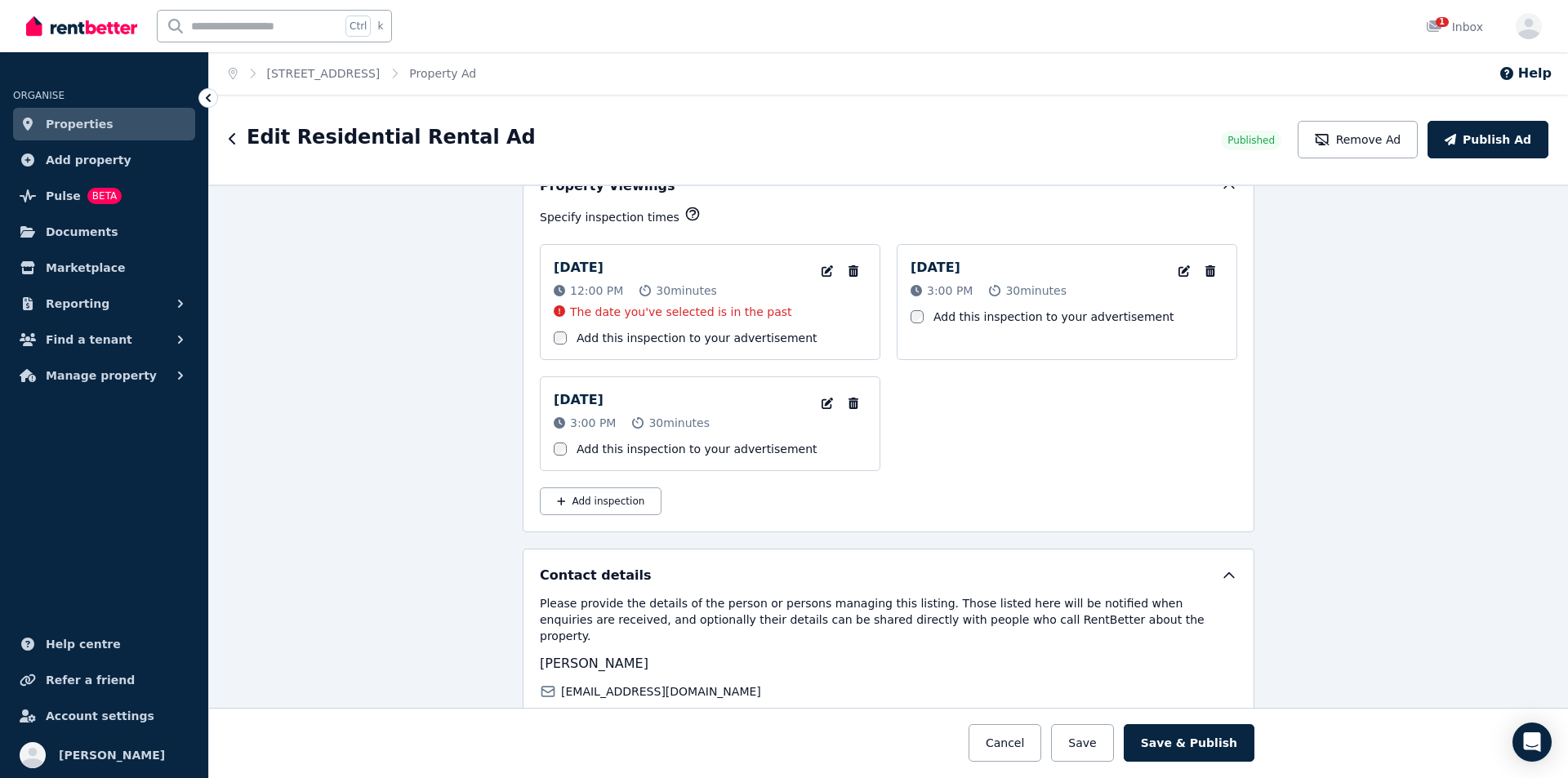
scroll to position [3035, 0]
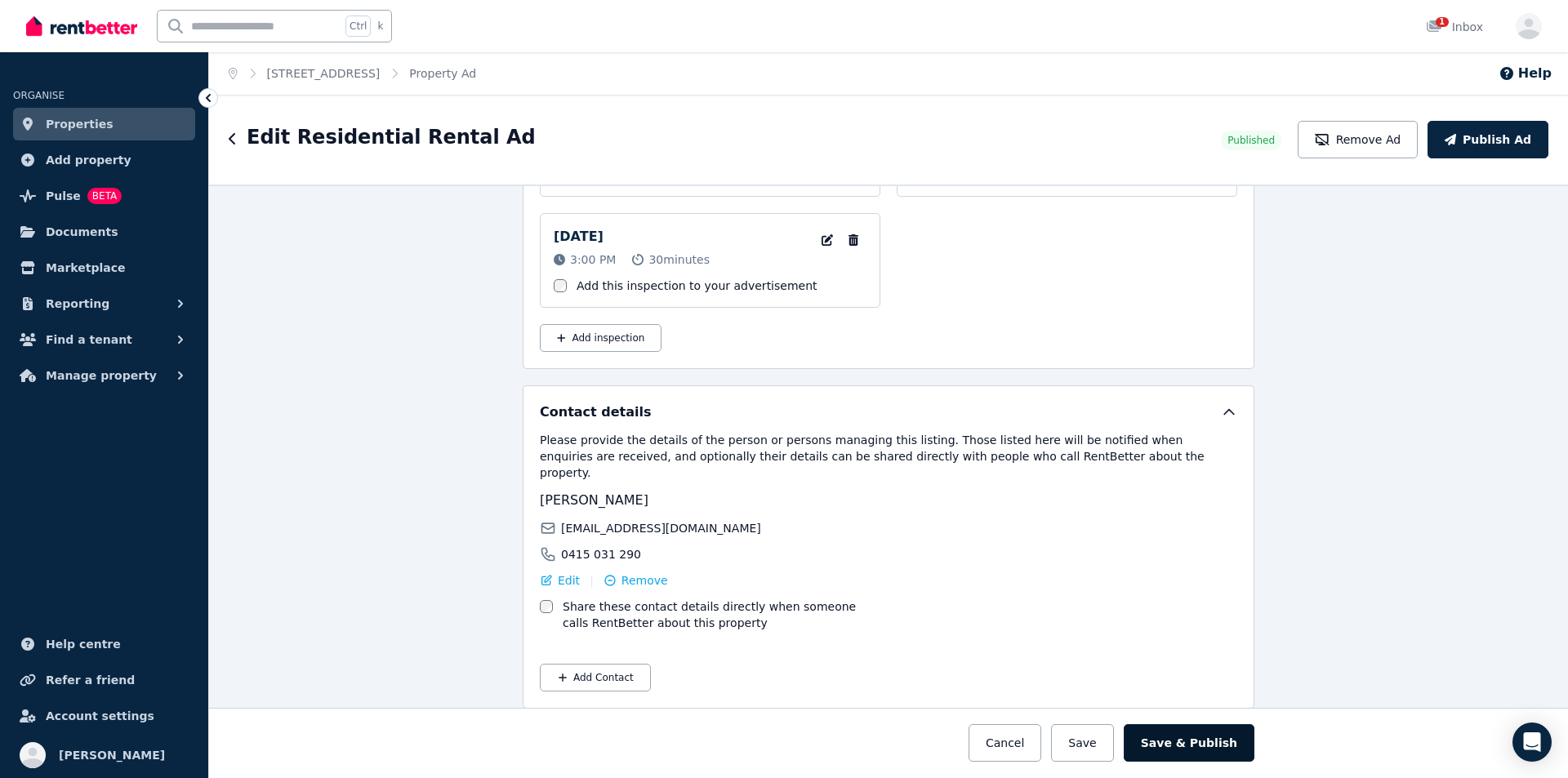
click at [1212, 746] on button "Save & Publish" at bounding box center [1189, 743] width 130 height 38
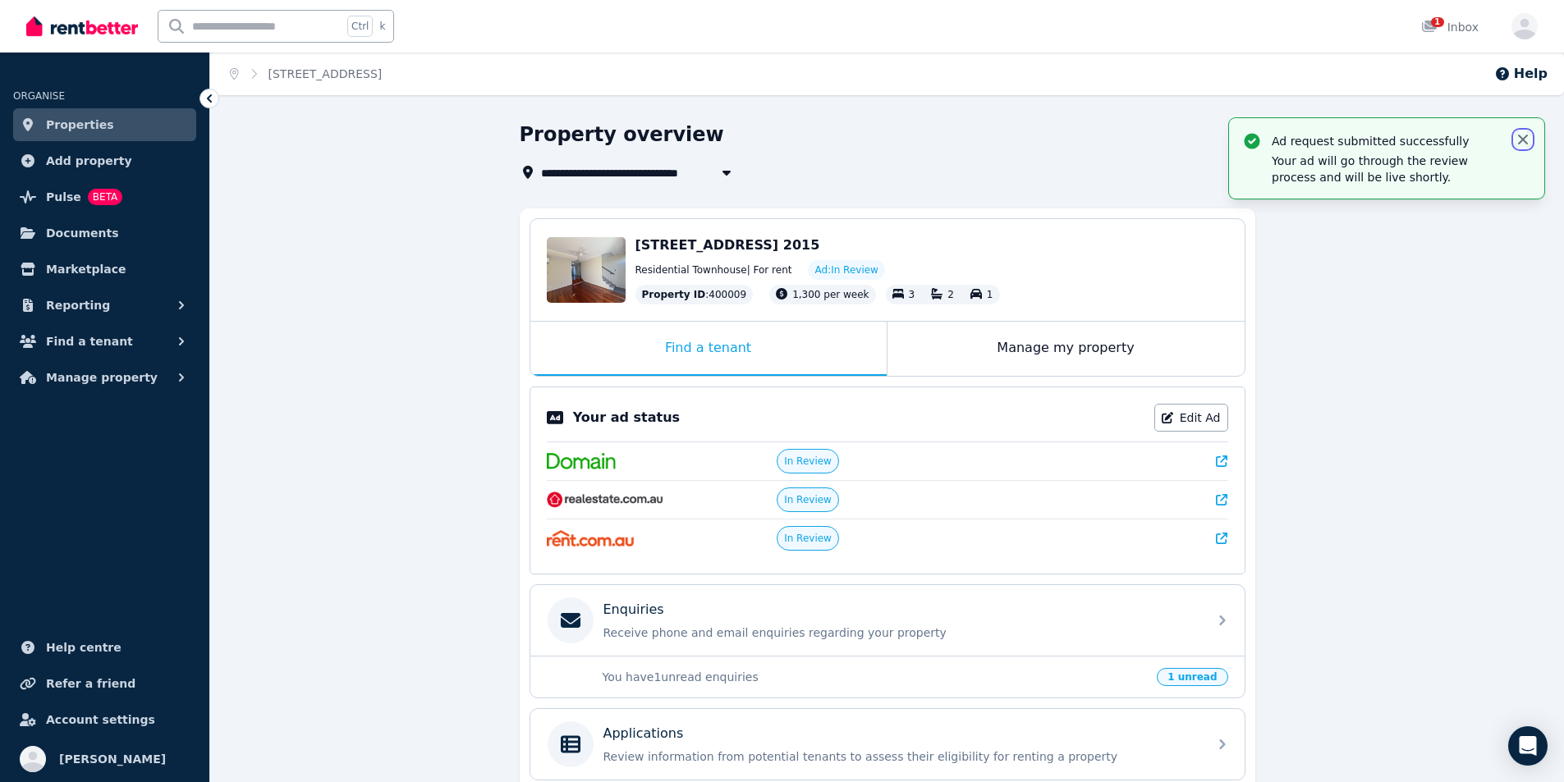
click at [1521, 139] on icon "button" at bounding box center [1523, 140] width 10 height 10
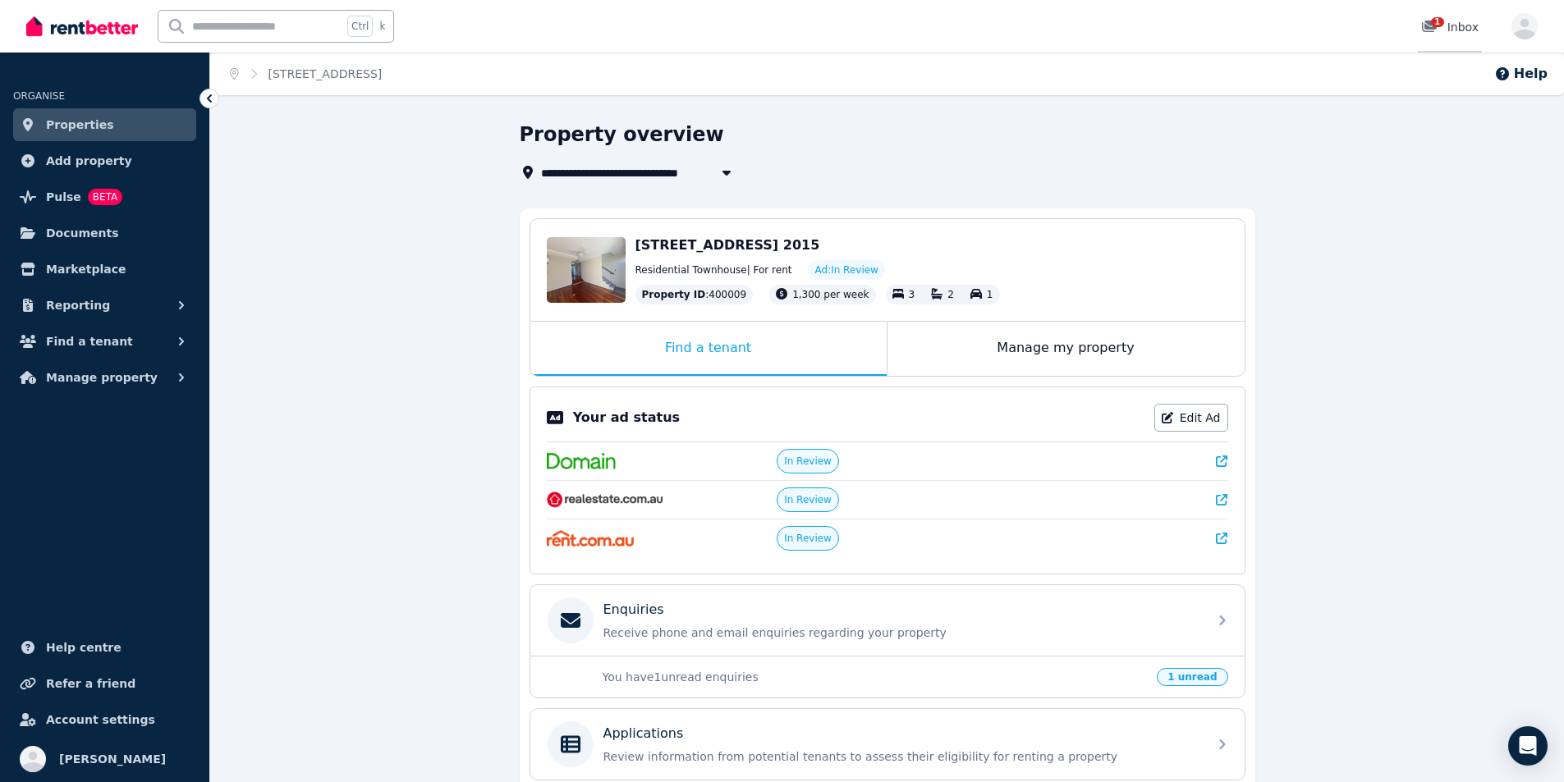
click at [1443, 26] on span "1" at bounding box center [1437, 22] width 13 height 10
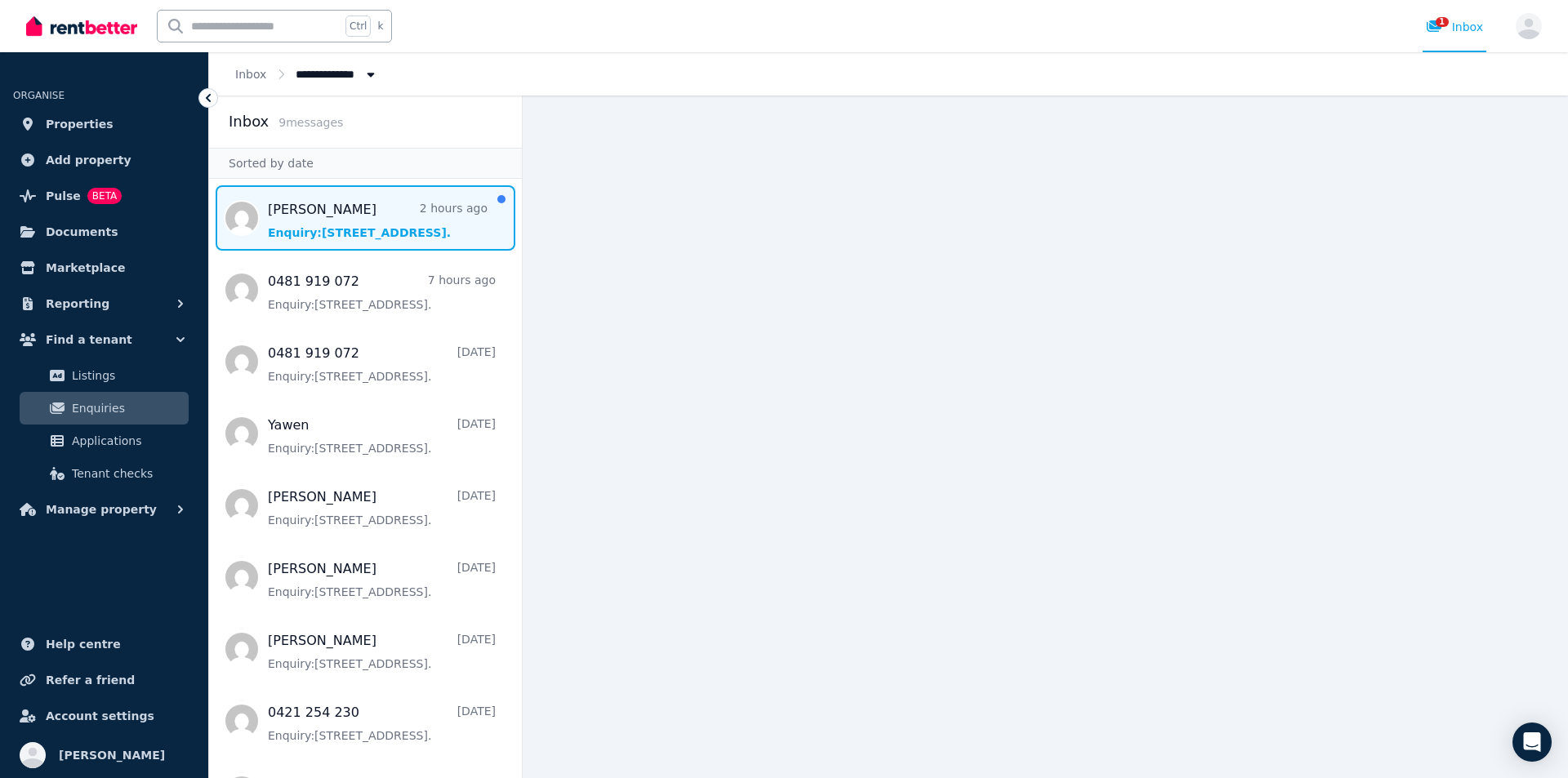
click at [285, 230] on span "Message list" at bounding box center [365, 218] width 312 height 66
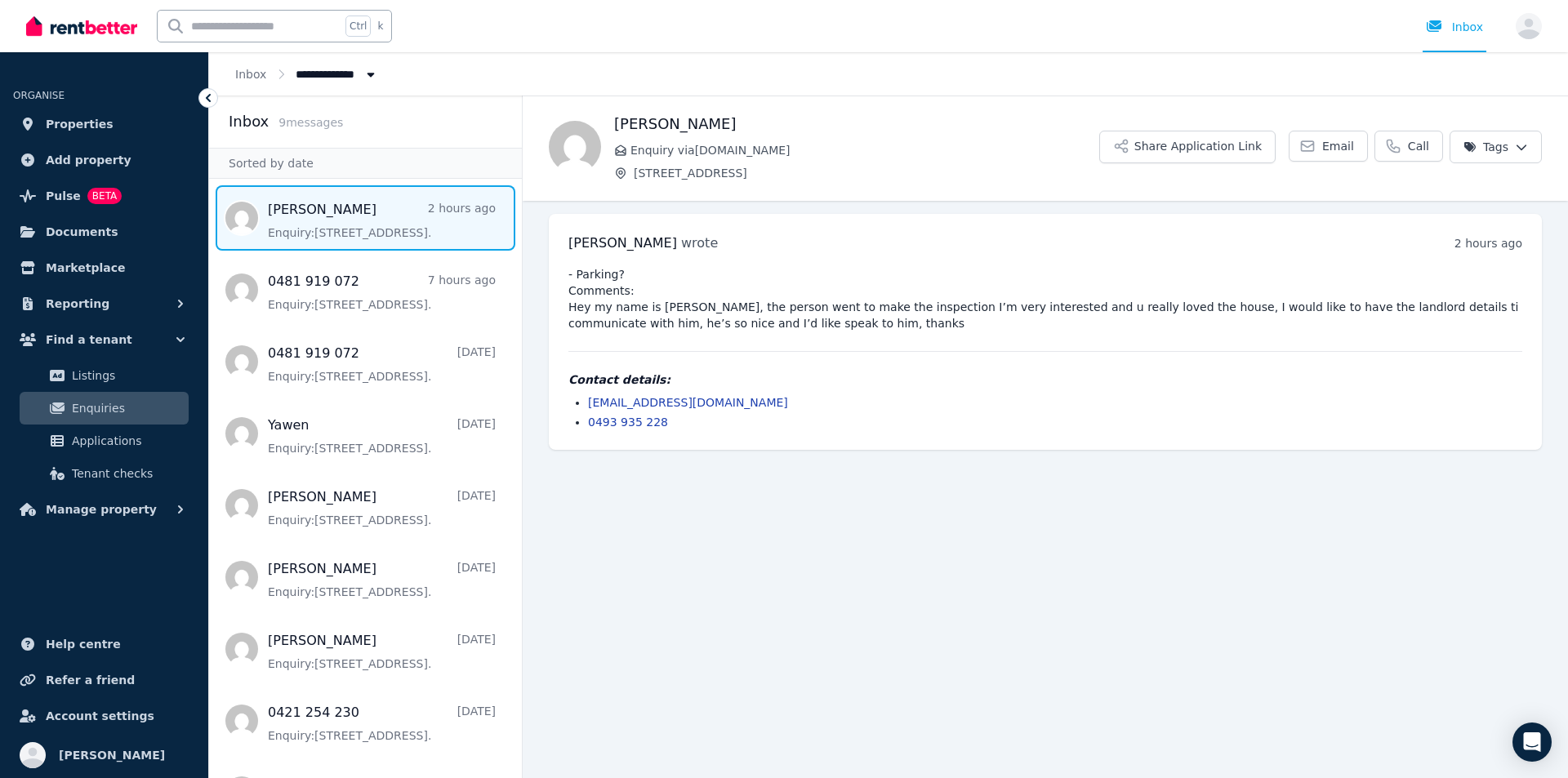
click at [62, 21] on img at bounding box center [82, 26] width 111 height 25
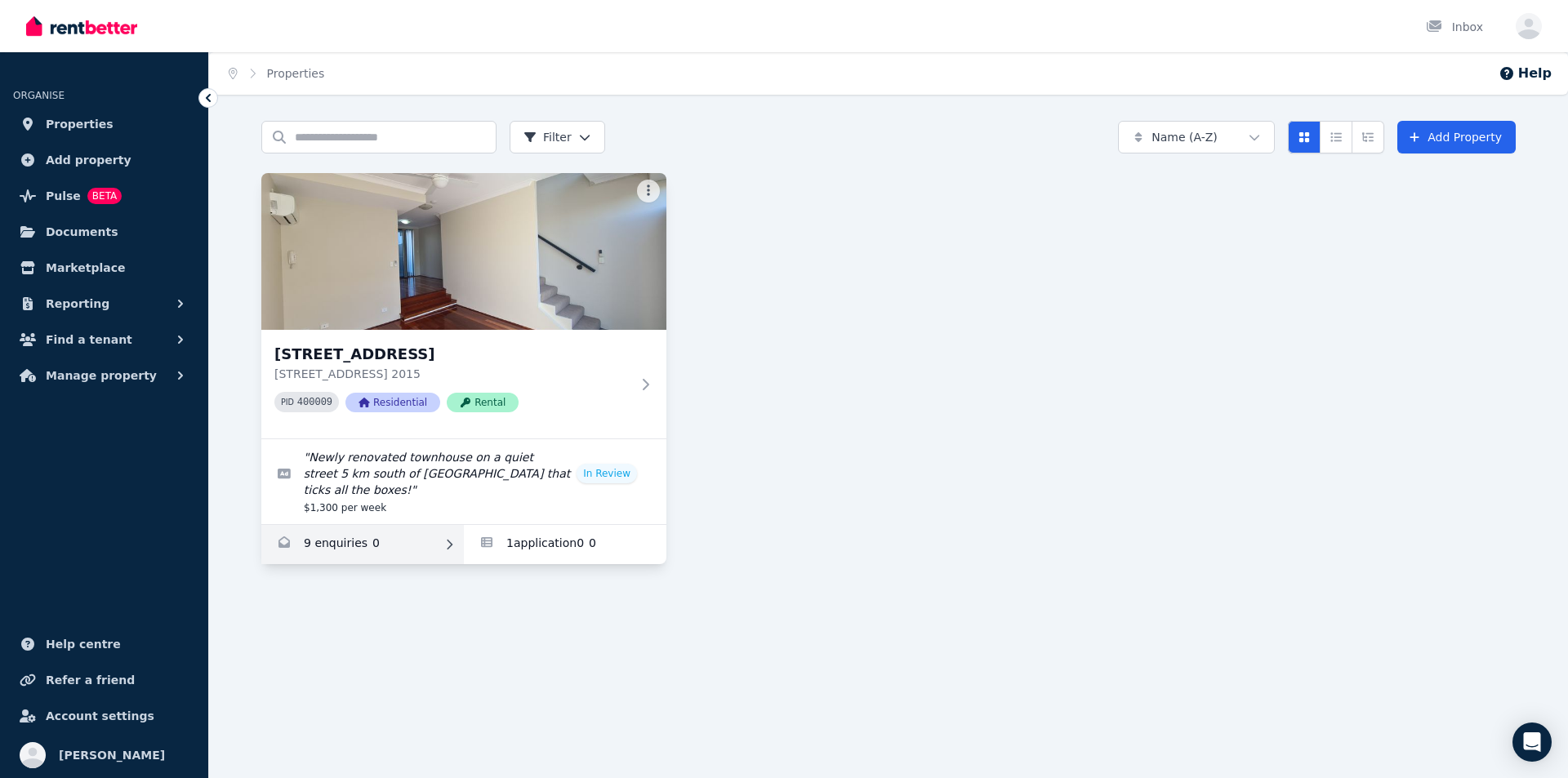
click at [329, 532] on link "Enquiries for 10/161-219 Queen St, Beaconsfield" at bounding box center [363, 544] width 203 height 39
click at [96, 133] on span "Properties" at bounding box center [80, 124] width 68 height 20
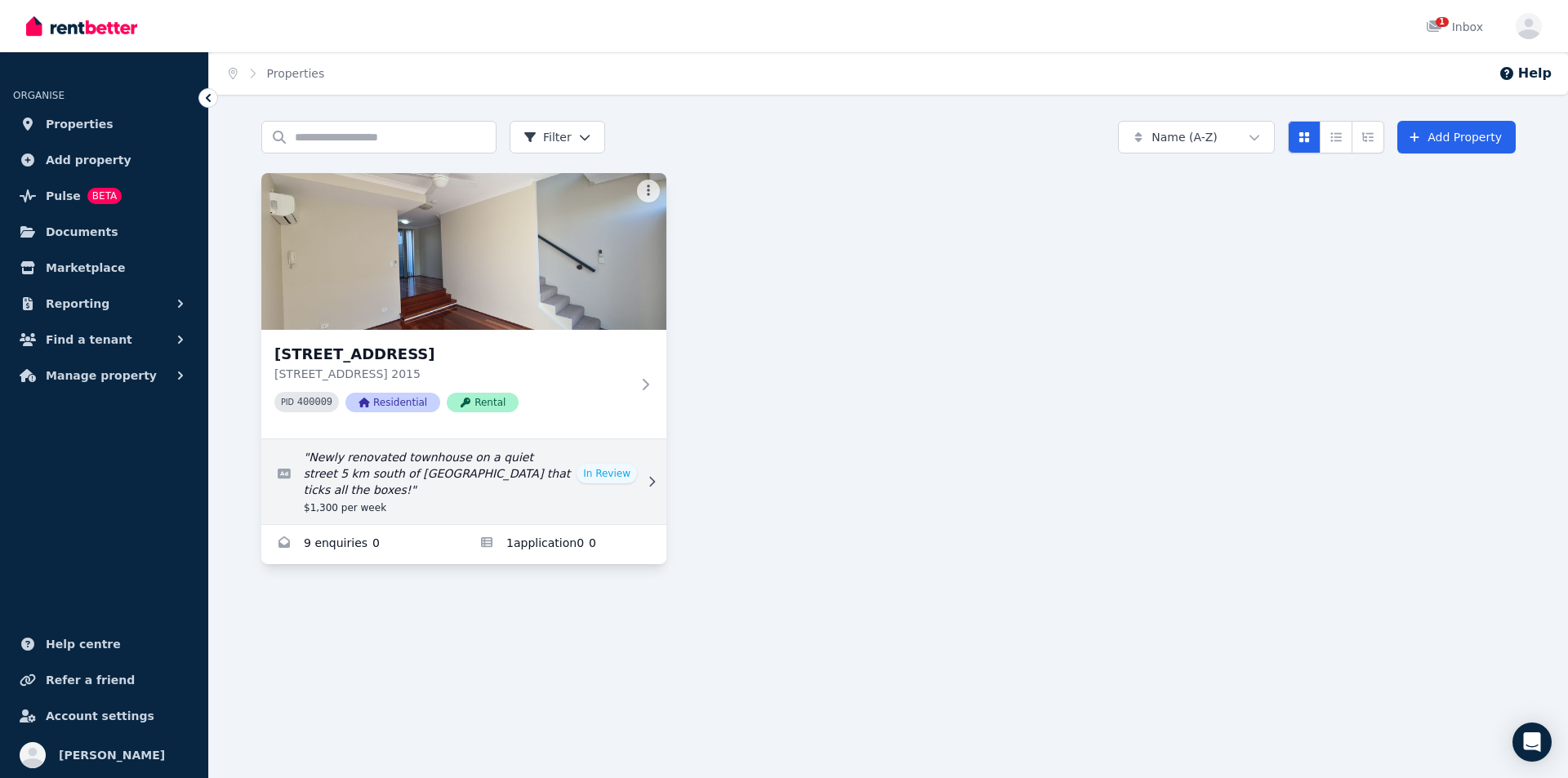
click at [605, 471] on link "Edit listing: Newly renovated townhouse on a quiet street 5 km south of Sydney …" at bounding box center [464, 482] width 405 height 85
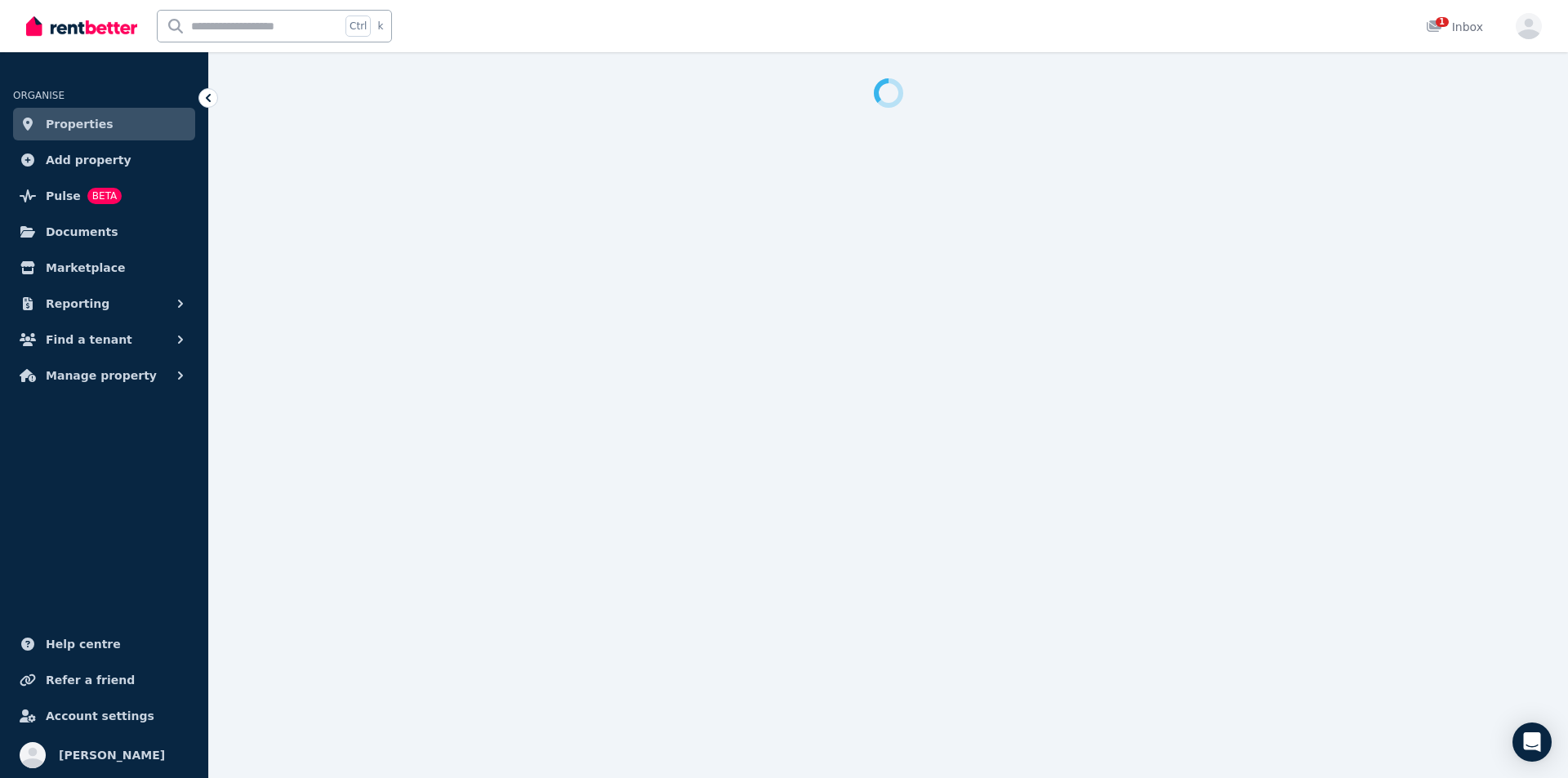
select select "**********"
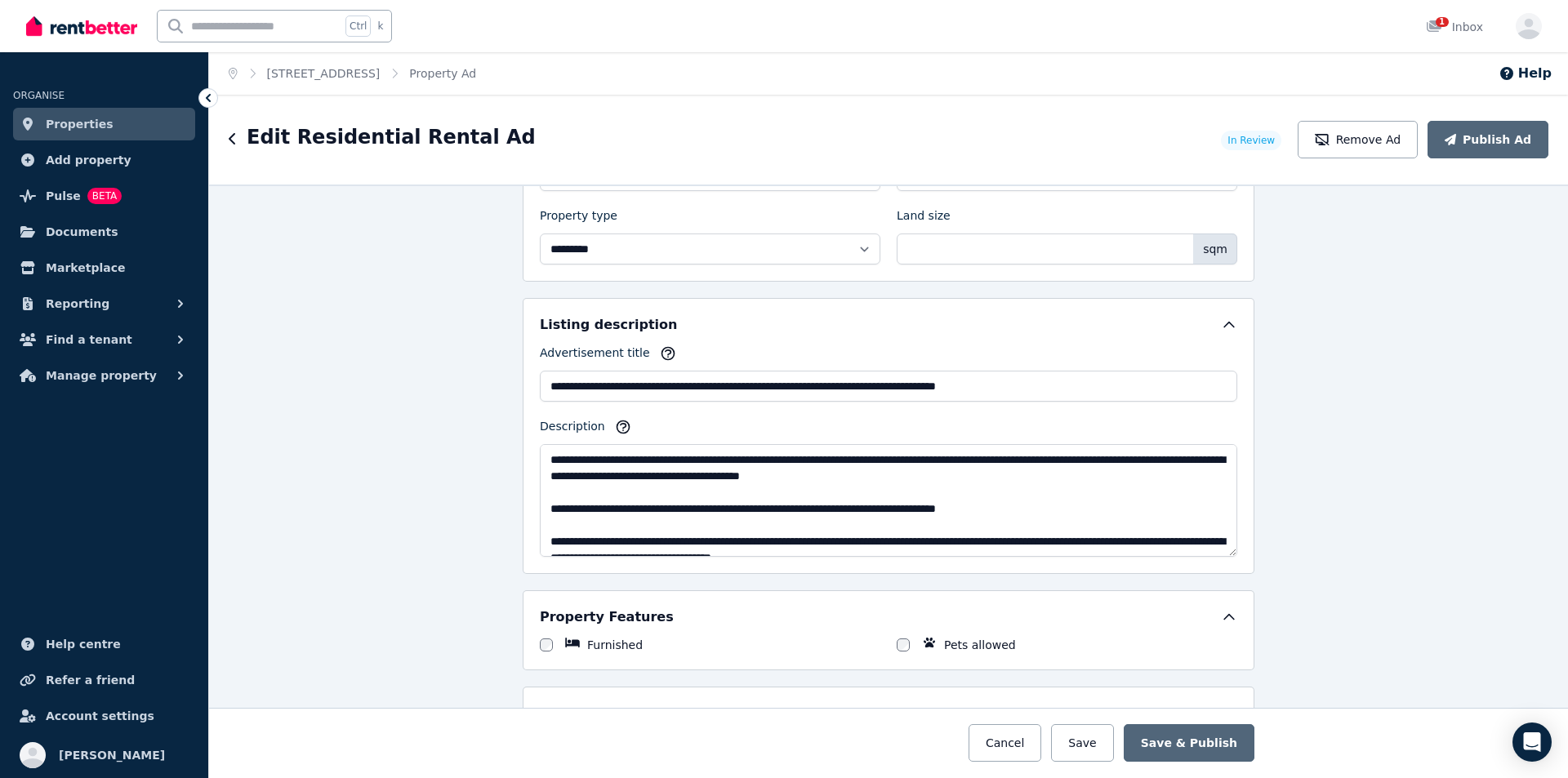
scroll to position [82, 0]
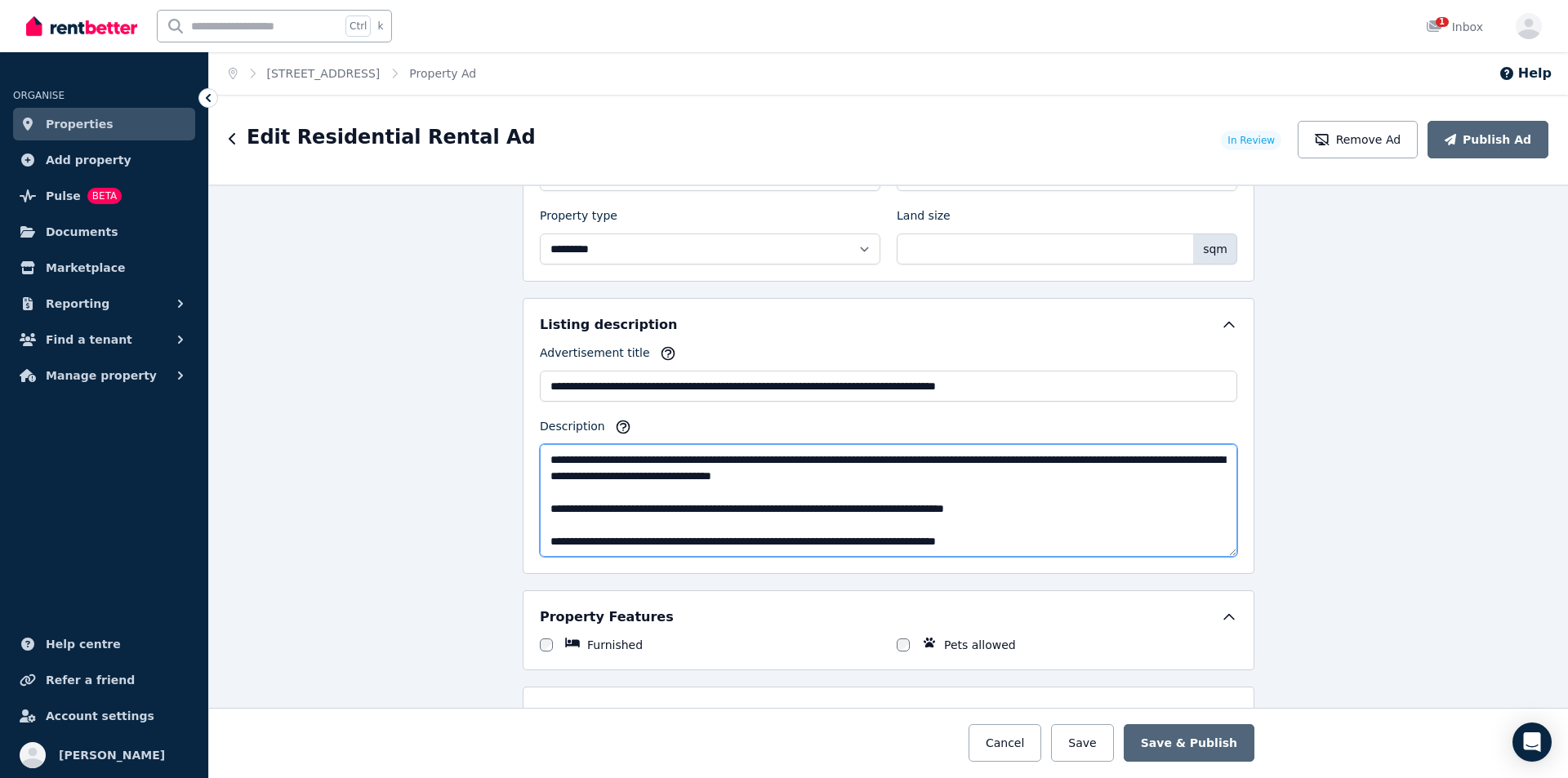
click at [1029, 511] on textarea "Description" at bounding box center [888, 500] width 697 height 112
click at [951, 475] on textarea "Description" at bounding box center [888, 500] width 697 height 112
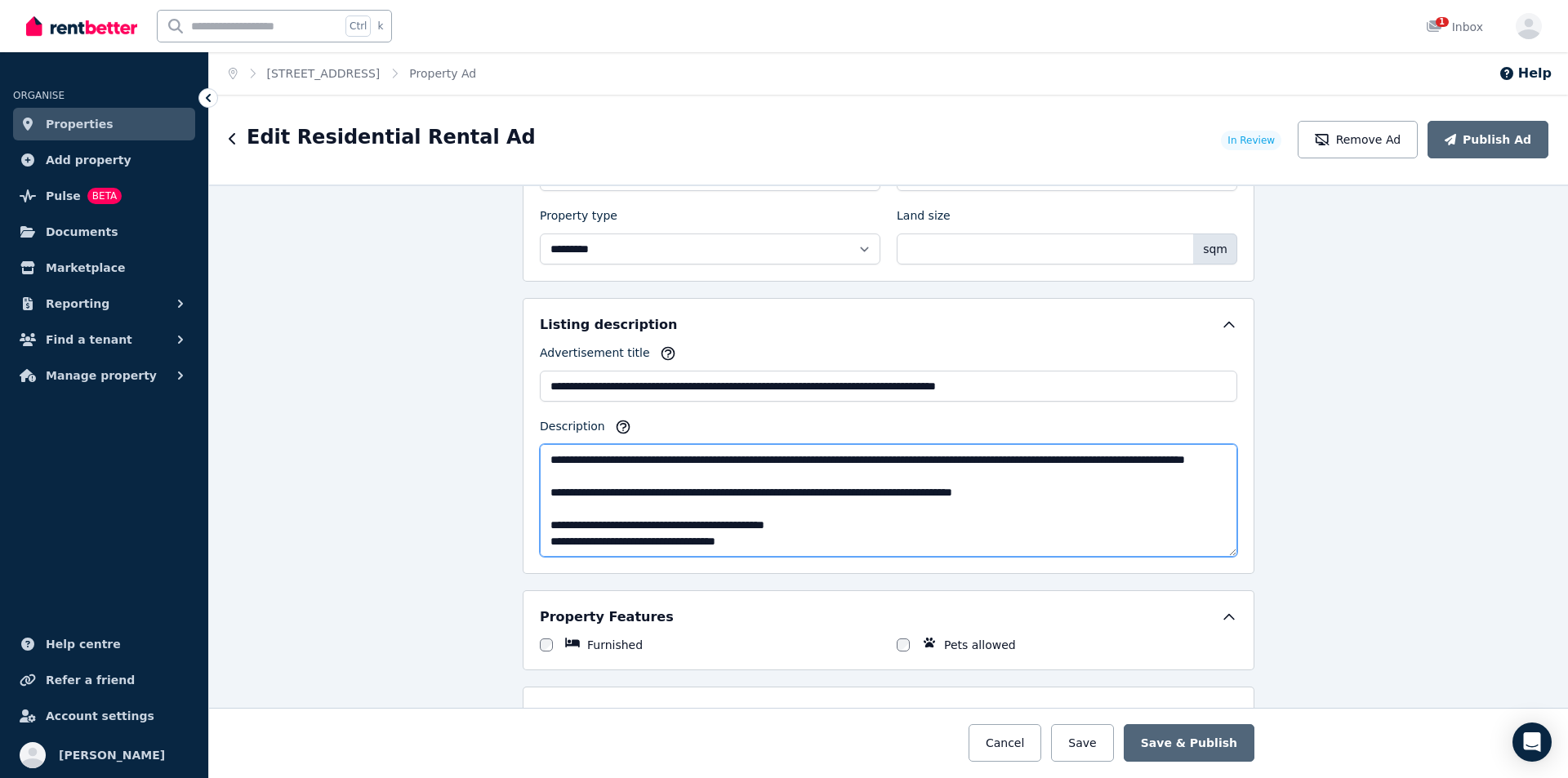
scroll to position [294, 0]
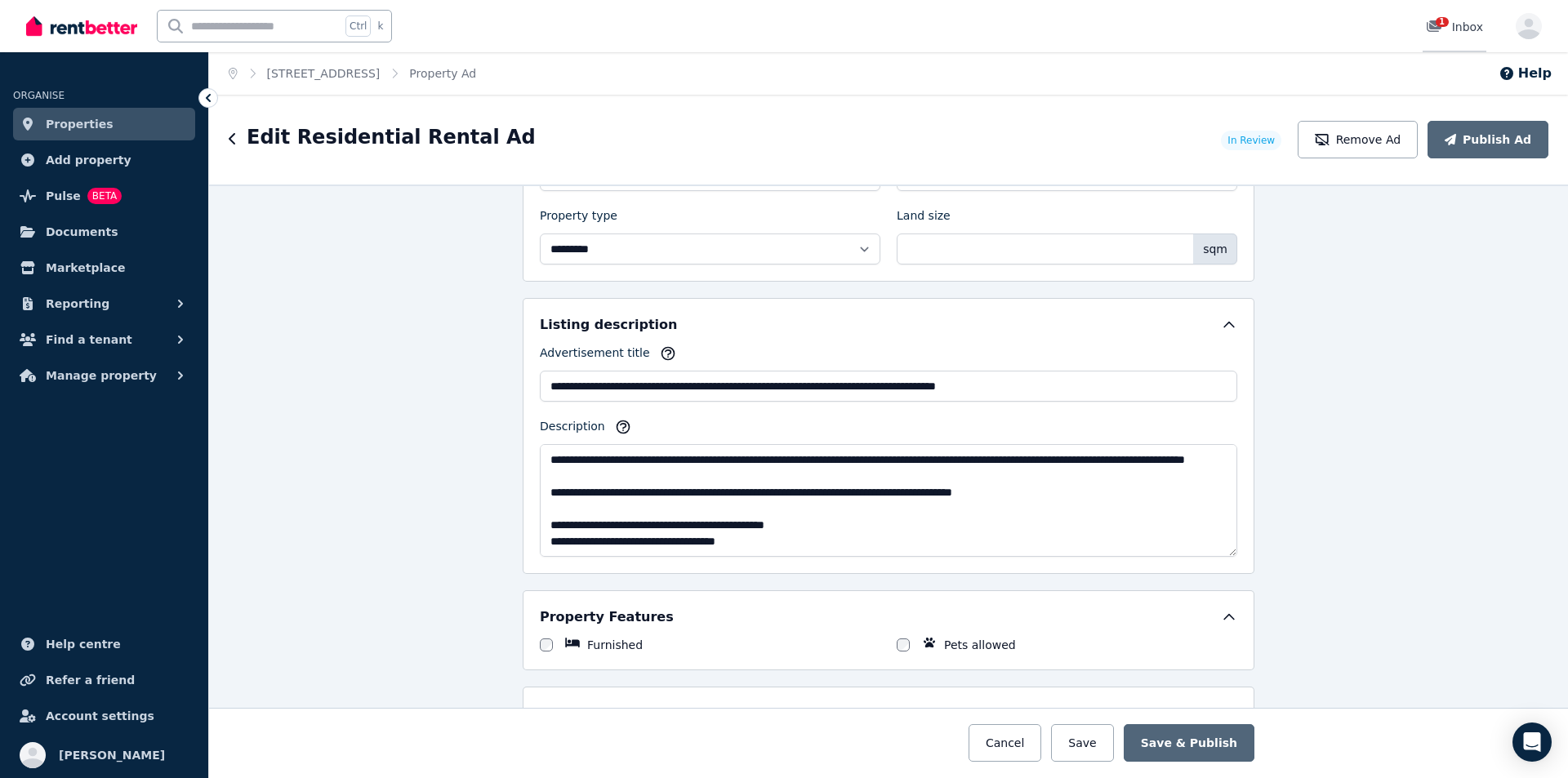
click at [1449, 28] on div "1" at bounding box center [1440, 27] width 26 height 16
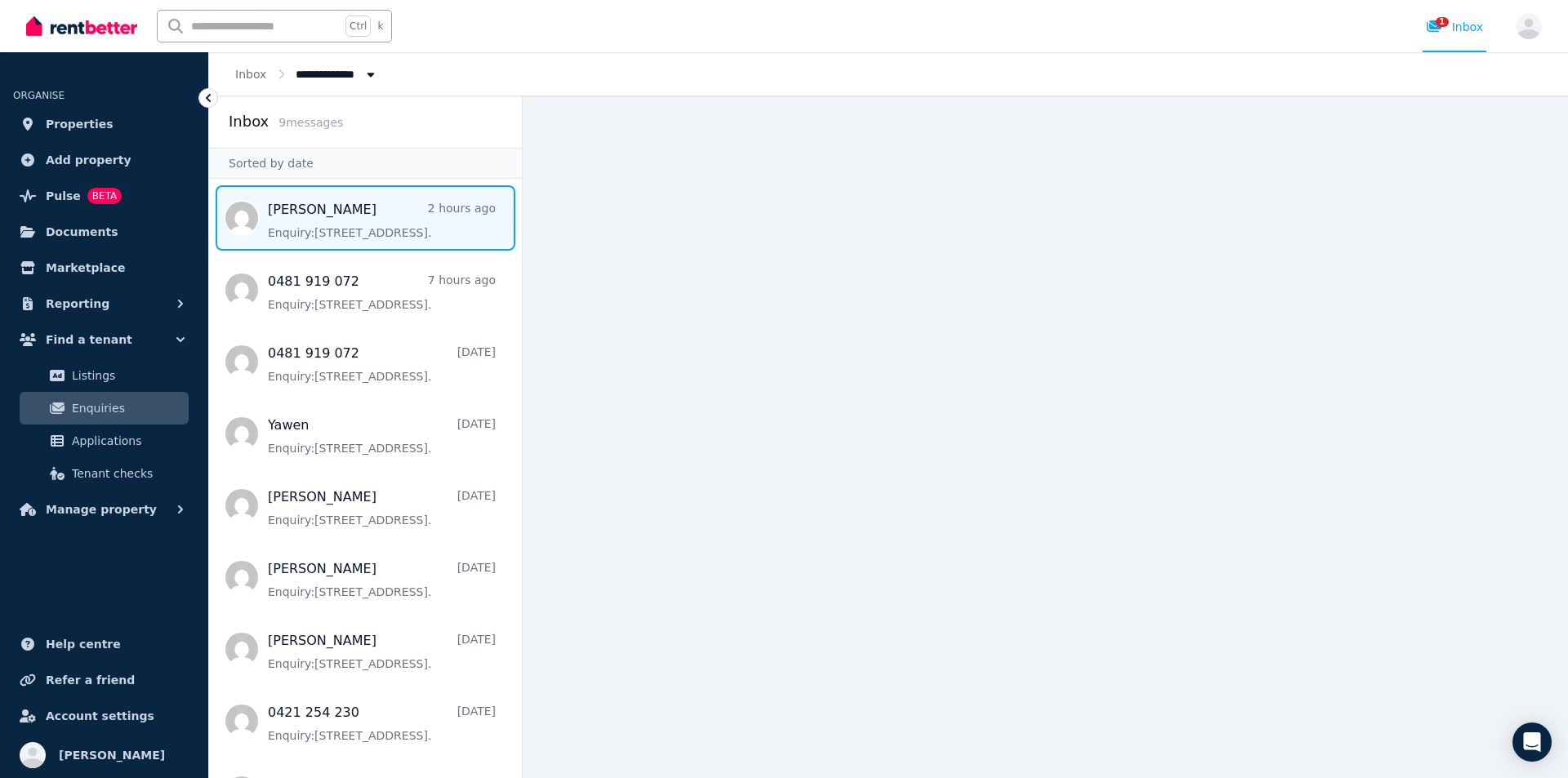
click at [342, 241] on span "Message list" at bounding box center [365, 218] width 312 height 66
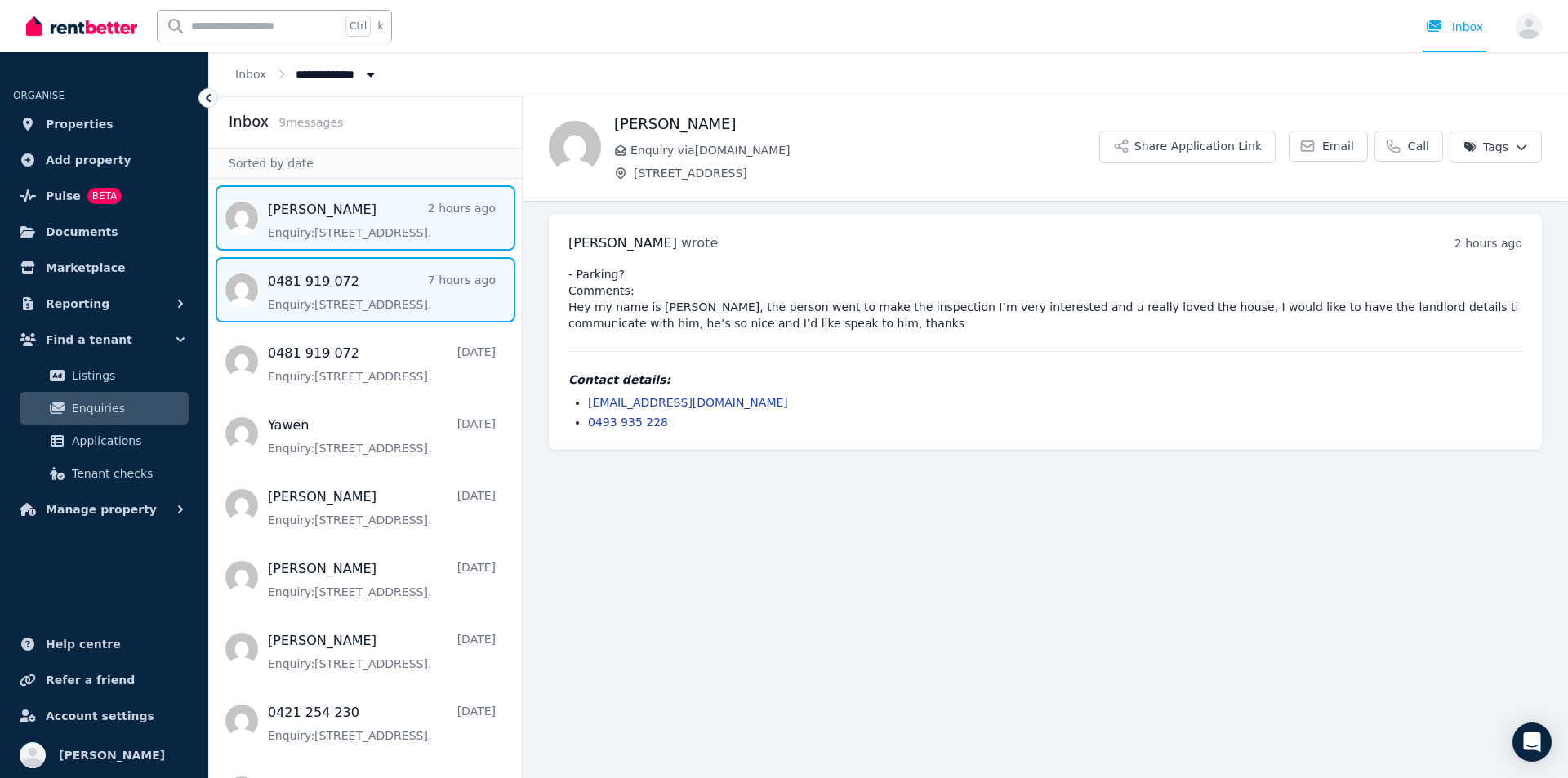
click at [328, 288] on span "Message list" at bounding box center [365, 291] width 312 height 66
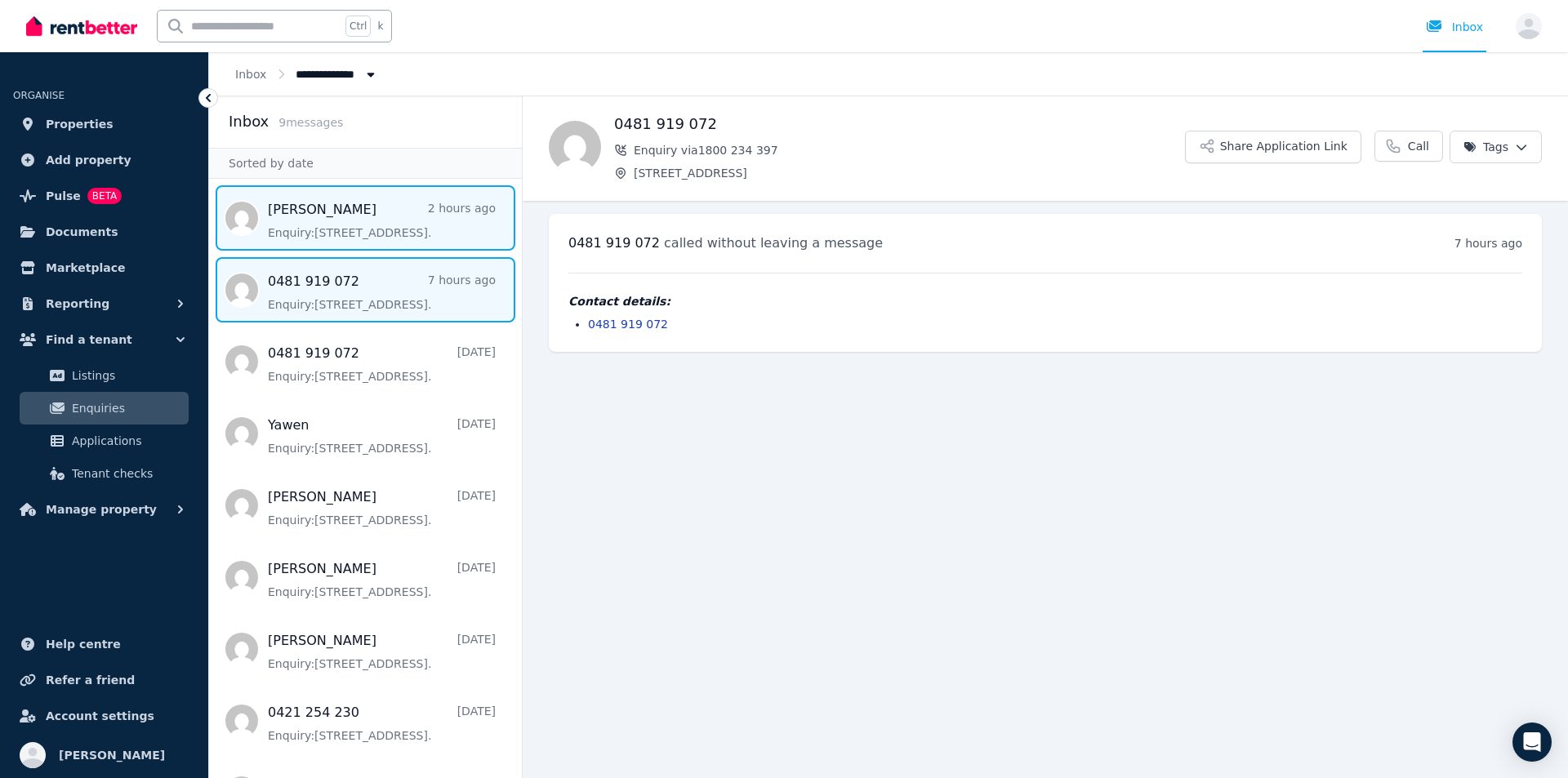
click at [364, 226] on span "Message list" at bounding box center [365, 218] width 312 height 66
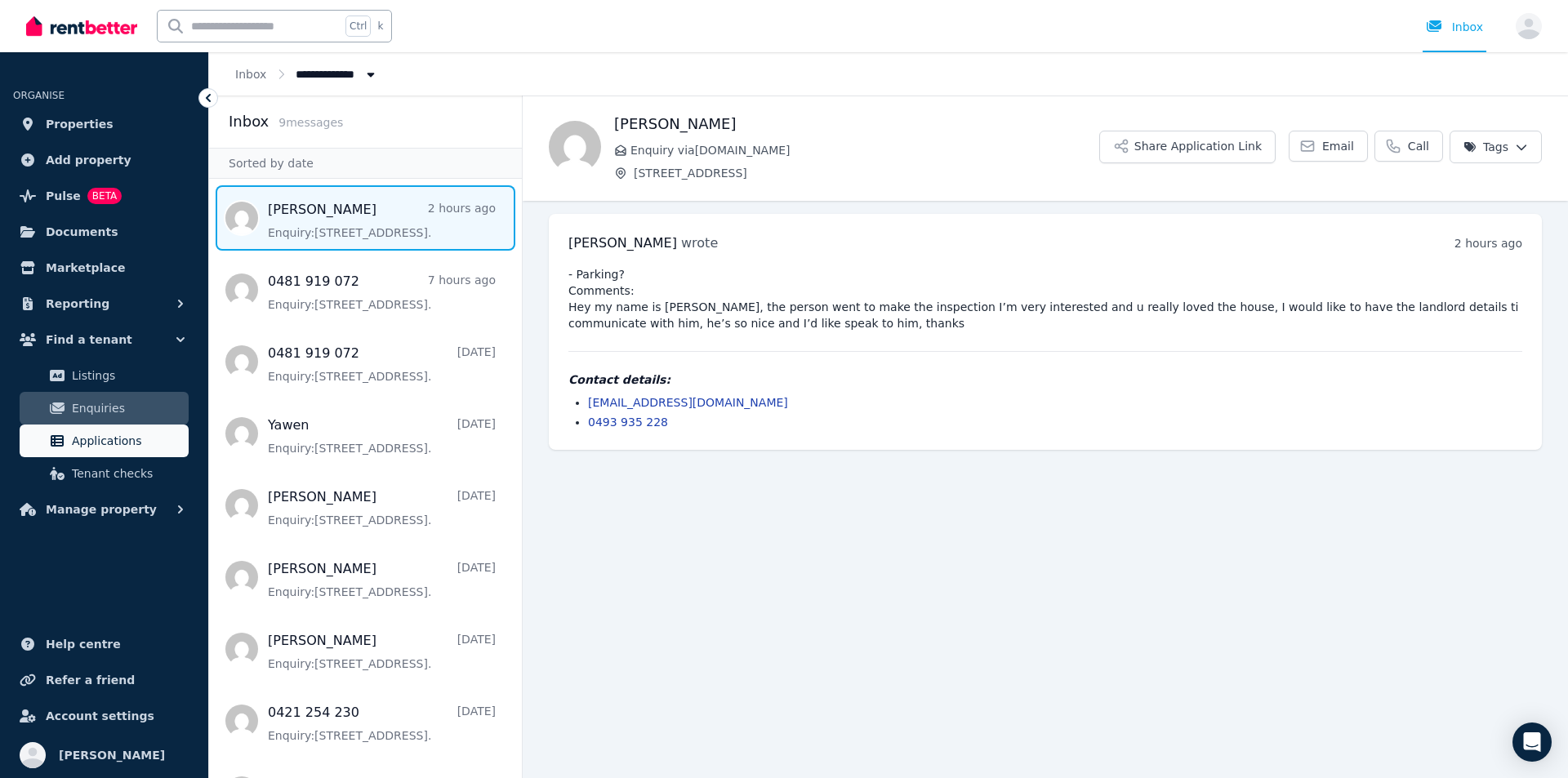
click at [120, 450] on span "Applications" at bounding box center [126, 442] width 110 height 20
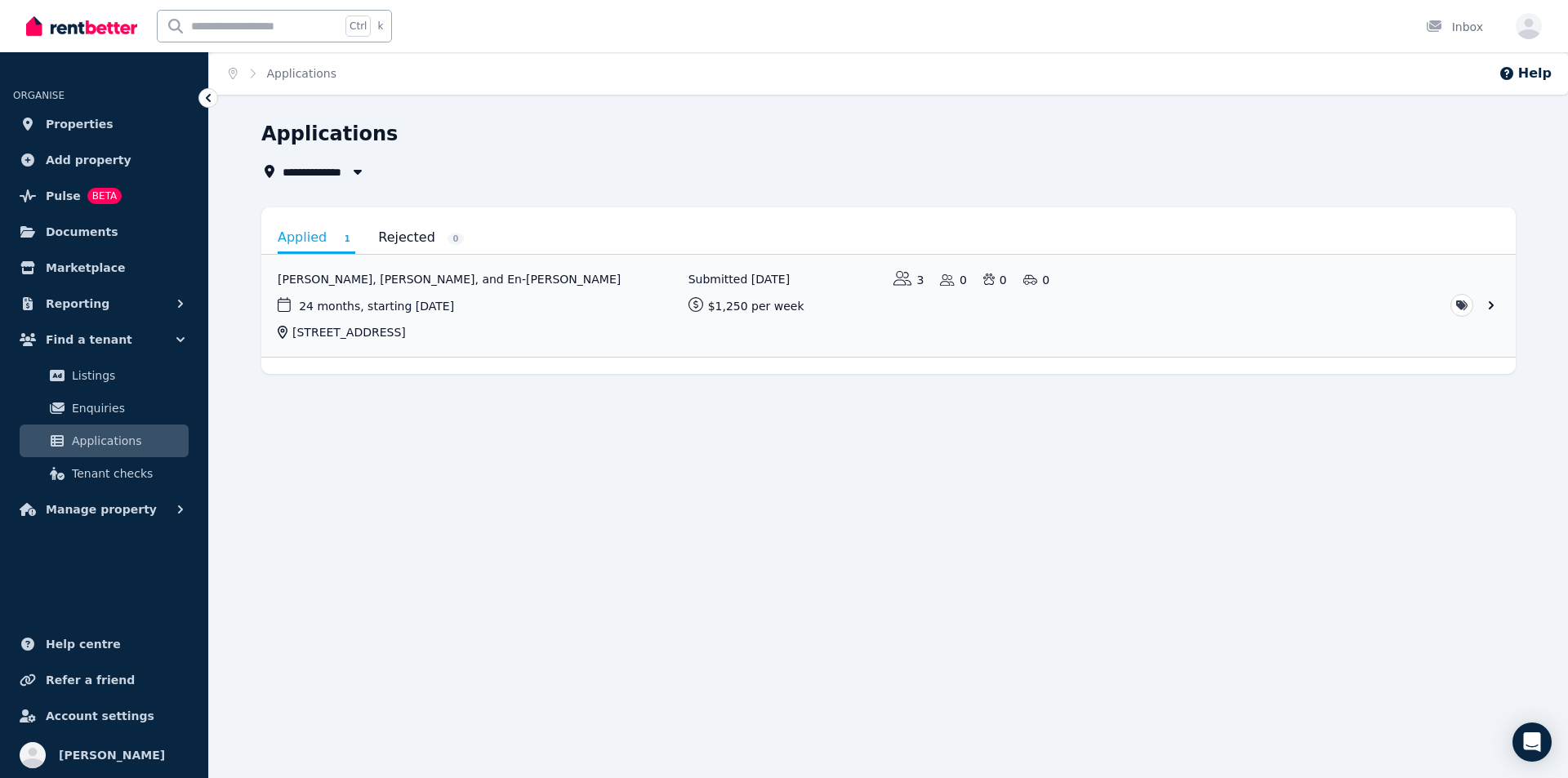
click at [93, 30] on img at bounding box center [82, 26] width 111 height 25
